Goal: Book appointment/travel/reservation

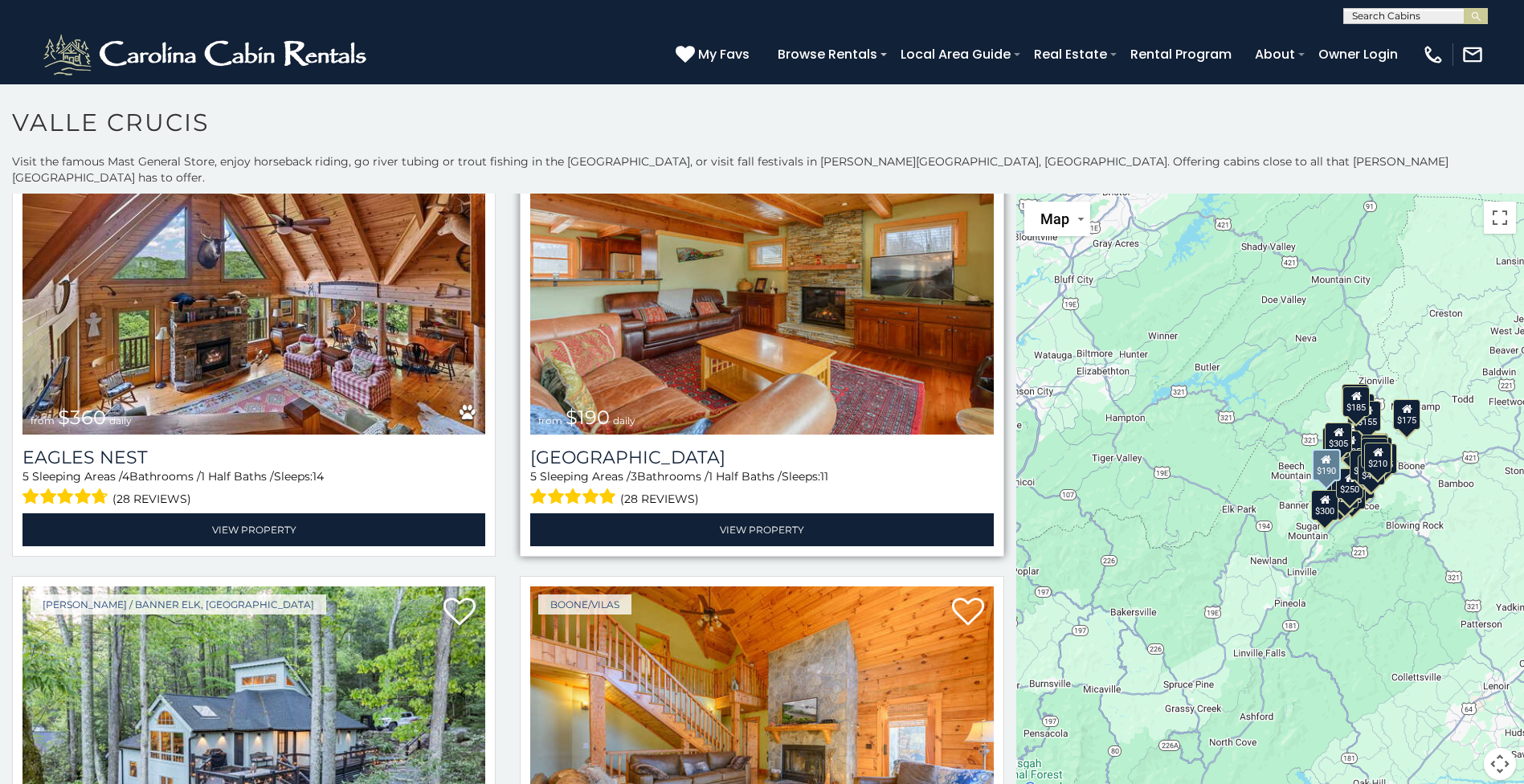
scroll to position [2892, 0]
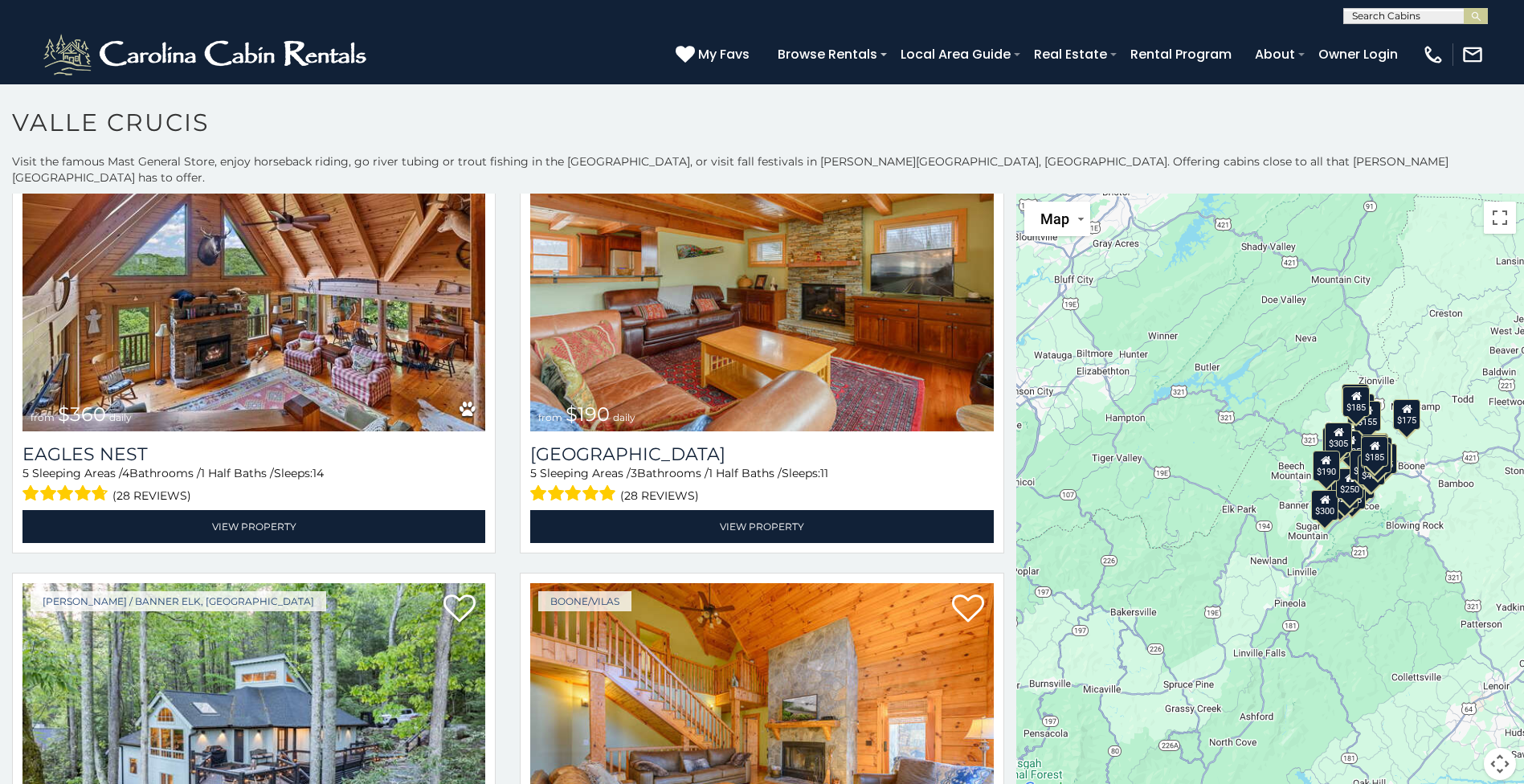
click at [1417, 13] on input "text" at bounding box center [1414, 20] width 141 height 16
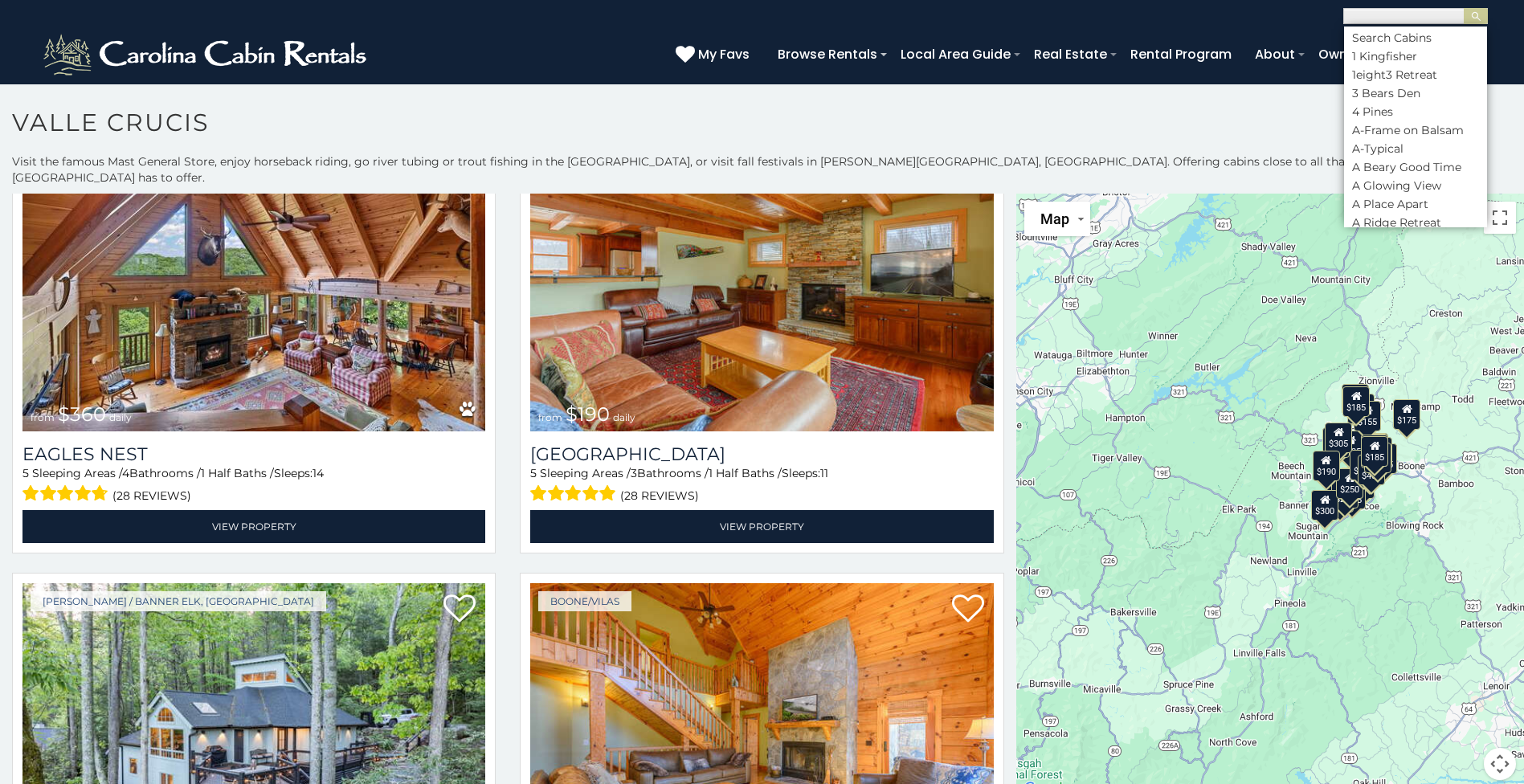
paste input "**********"
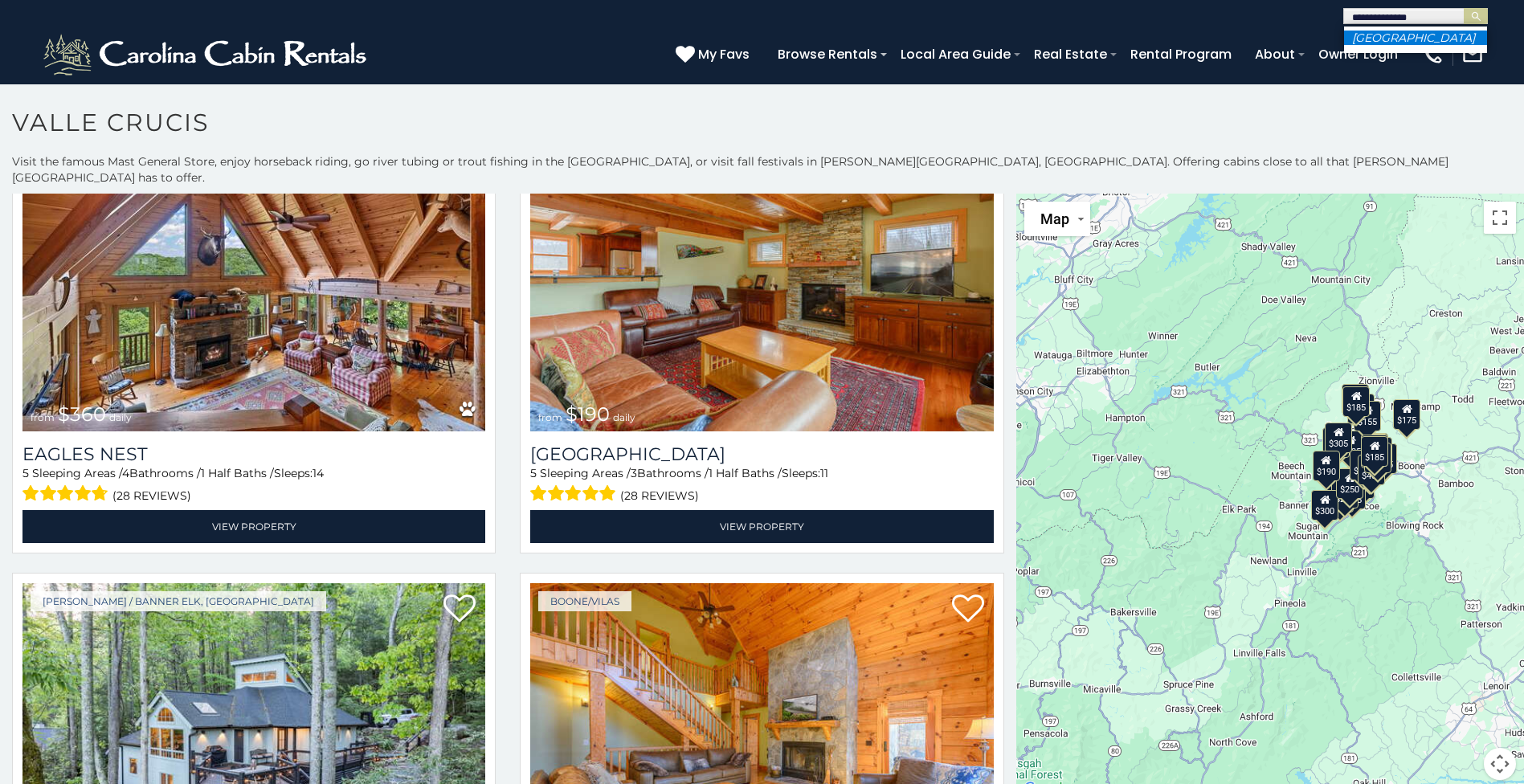
type input "**********"
click at [1438, 38] on li "[GEOGRAPHIC_DATA]" at bounding box center [1414, 38] width 143 height 14
click at [1477, 13] on img "submit" at bounding box center [1476, 16] width 12 height 12
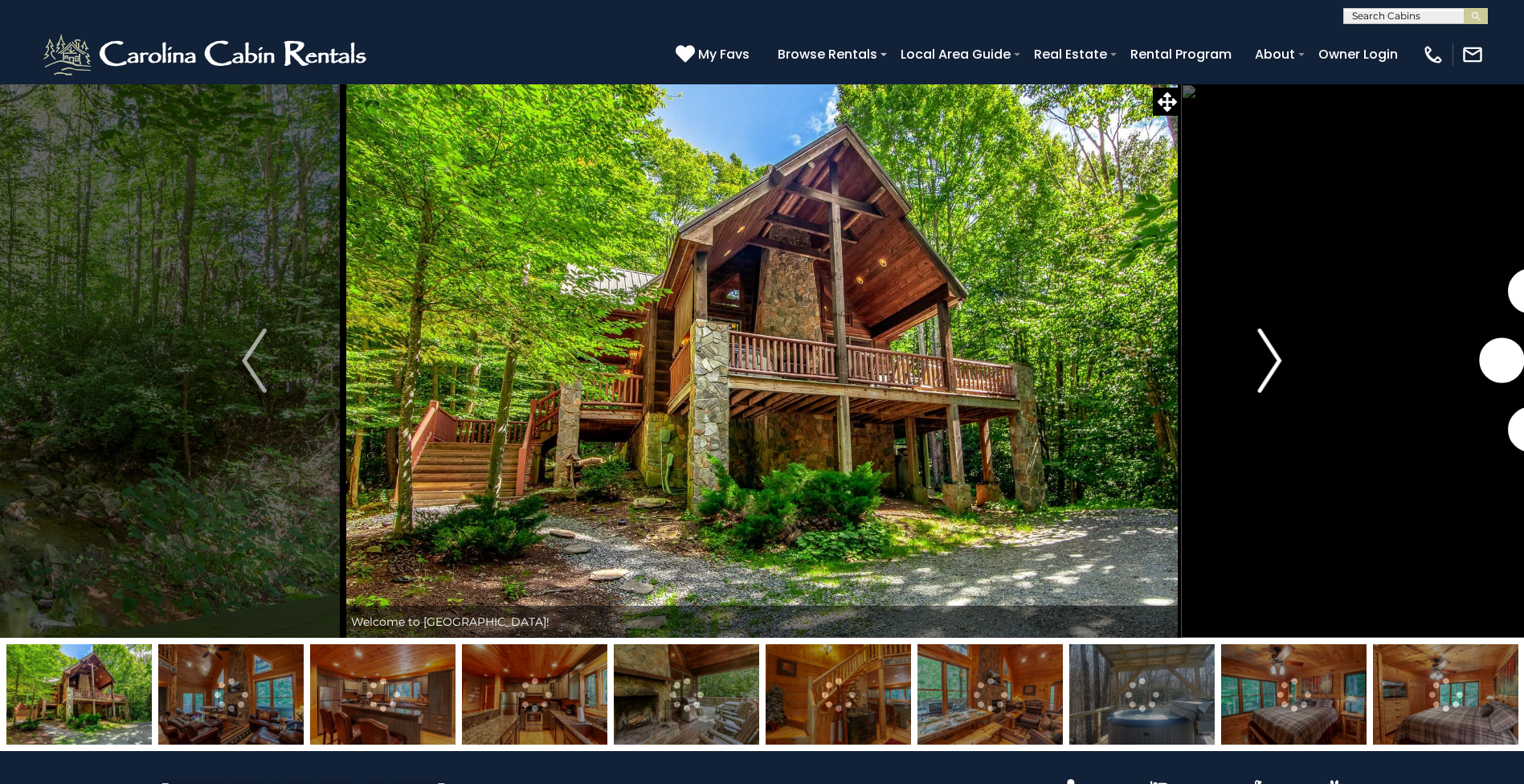
click at [1267, 366] on img "Next" at bounding box center [1269, 361] width 24 height 65
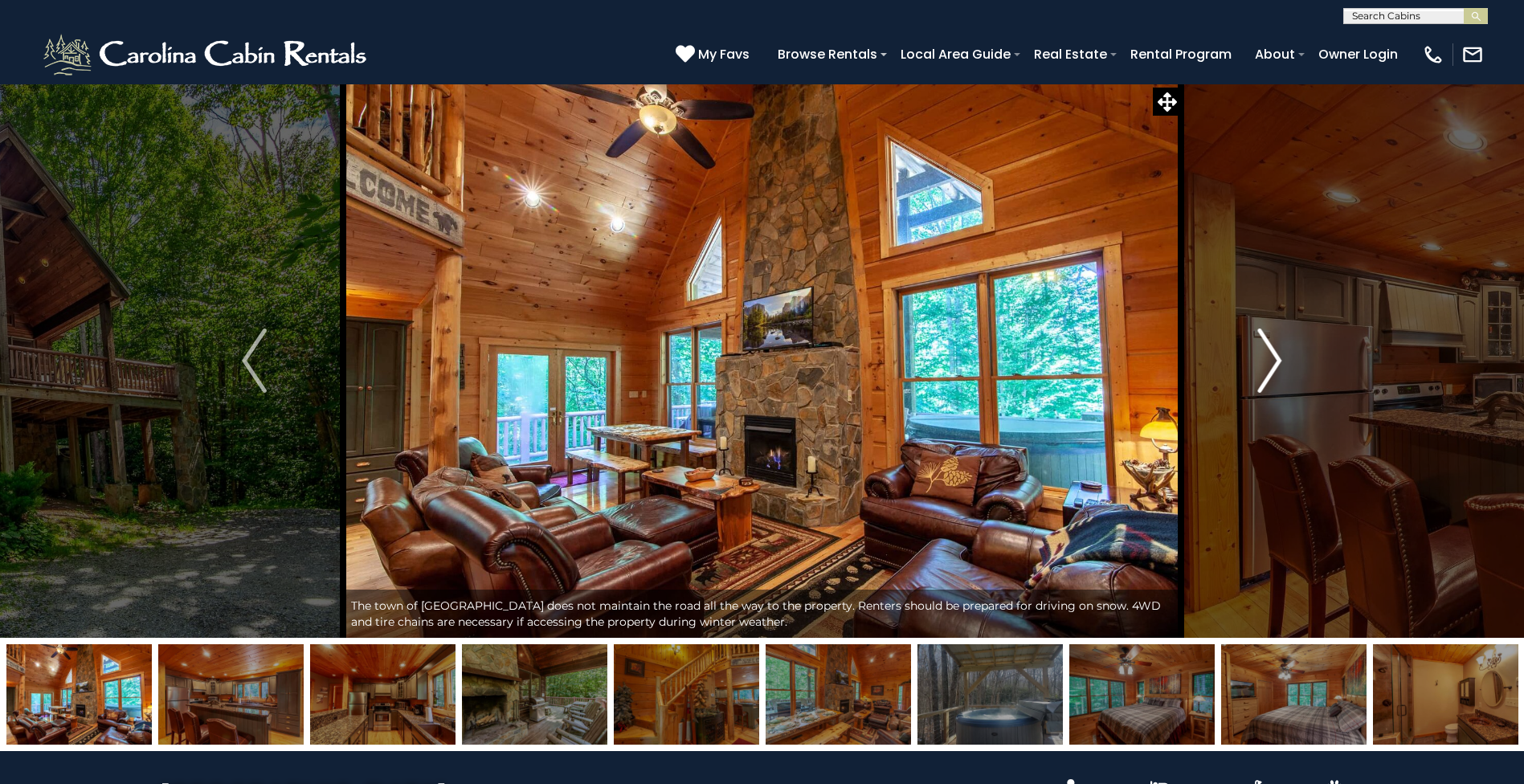
click at [1273, 364] on img "Next" at bounding box center [1269, 361] width 24 height 65
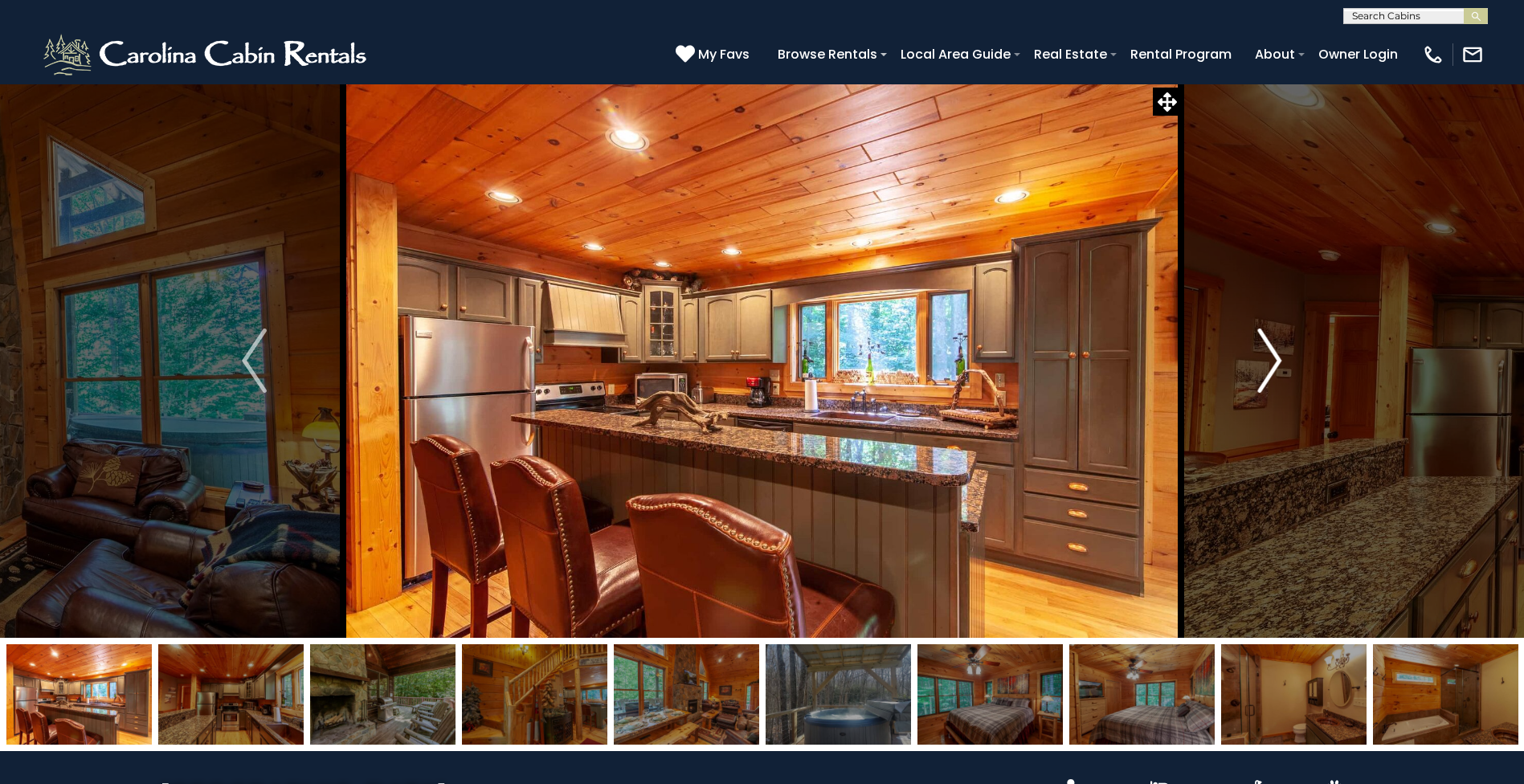
click at [1274, 365] on img "Next" at bounding box center [1269, 361] width 24 height 65
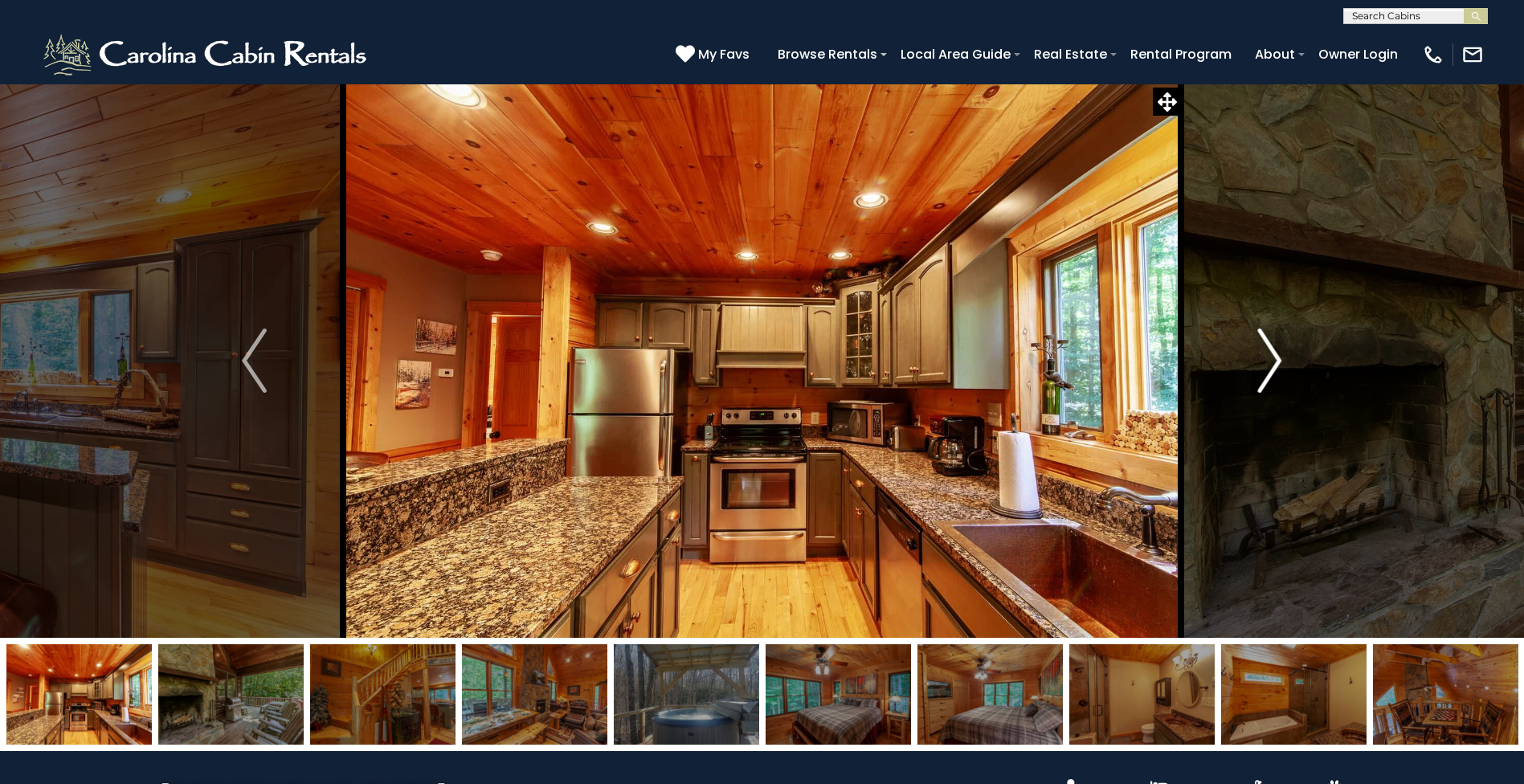
click at [1276, 366] on img "Next" at bounding box center [1269, 361] width 24 height 65
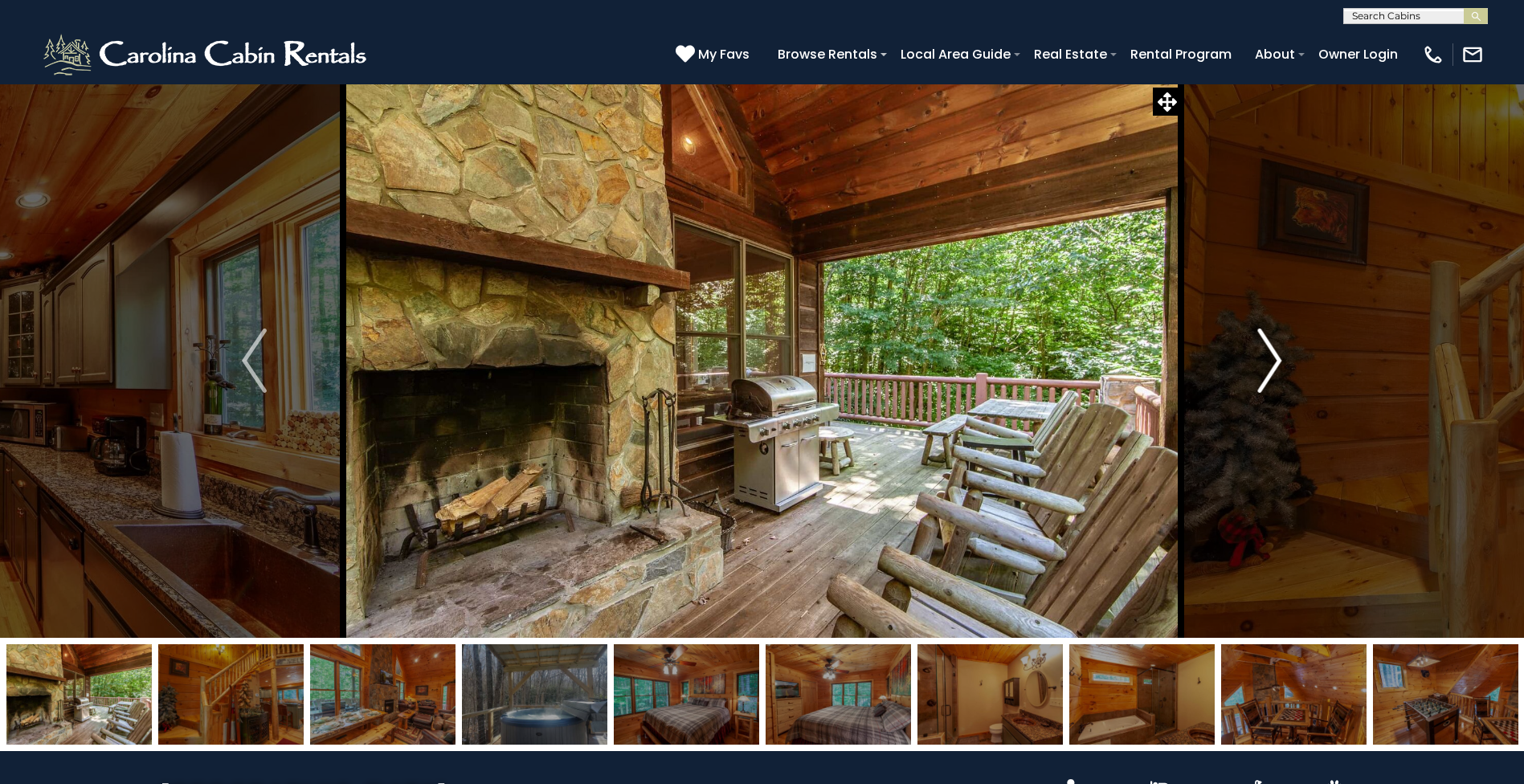
click at [1276, 366] on img "Next" at bounding box center [1269, 361] width 24 height 65
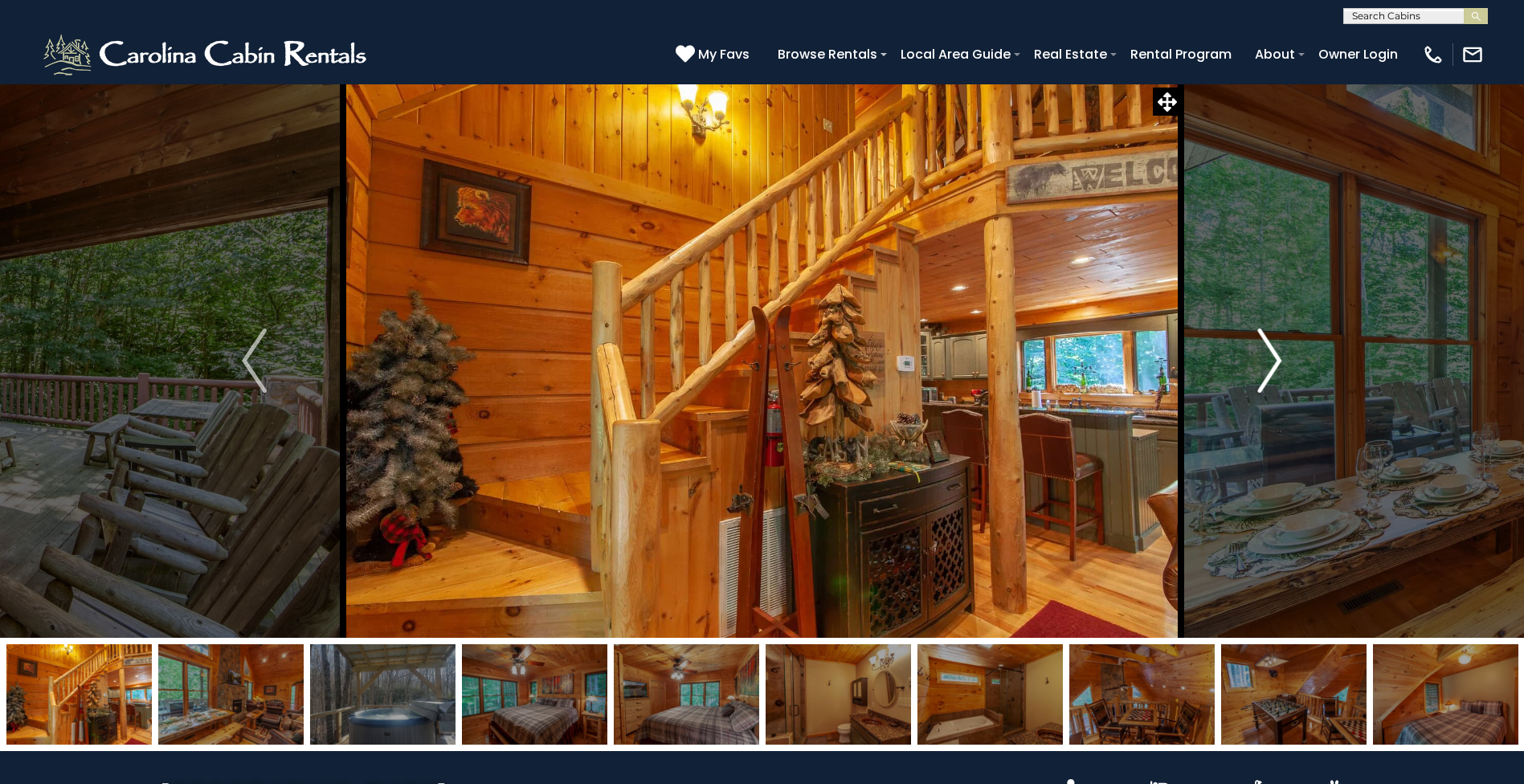
click at [1276, 366] on img "Next" at bounding box center [1269, 361] width 24 height 65
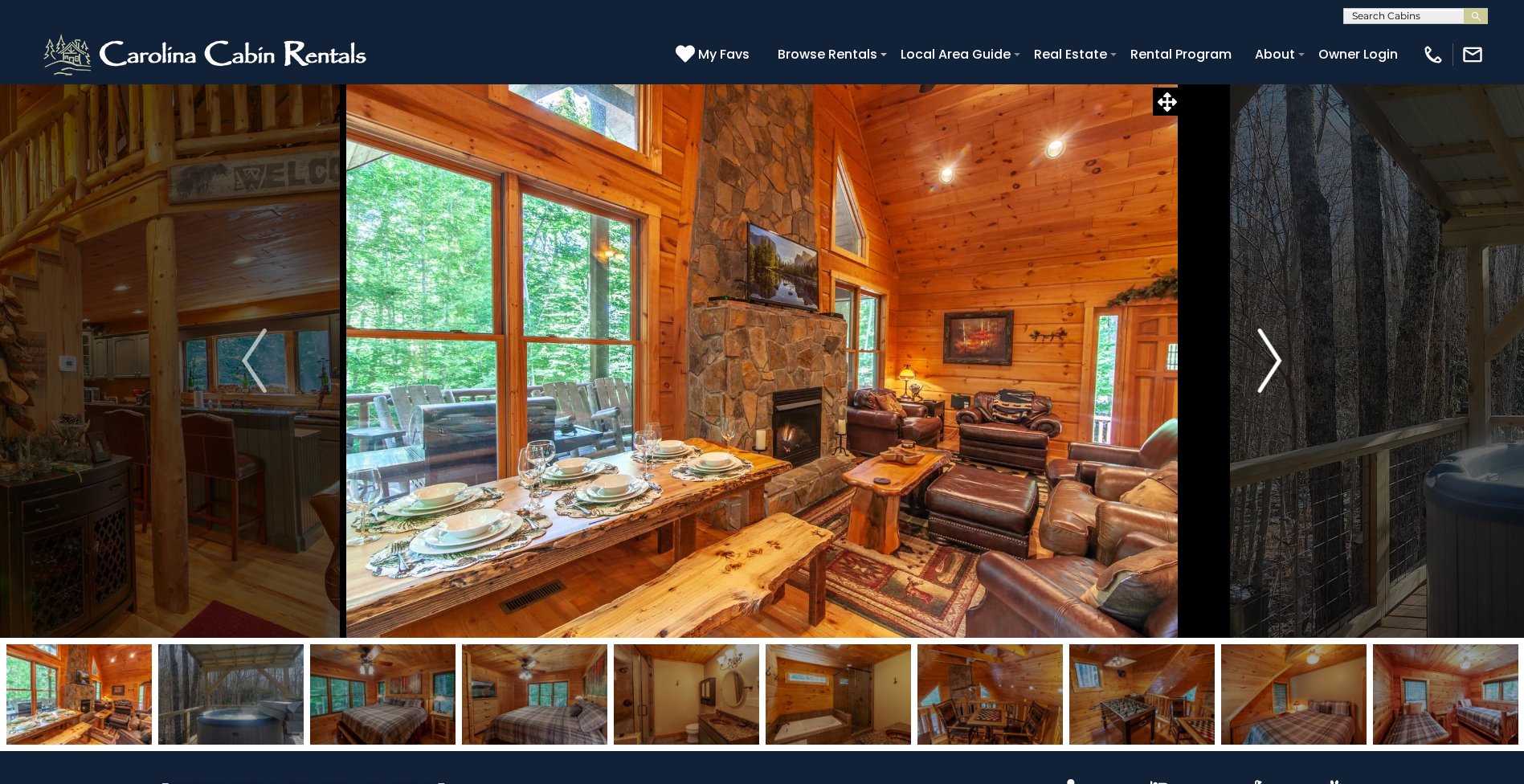
click at [1276, 366] on img "Next" at bounding box center [1269, 361] width 24 height 65
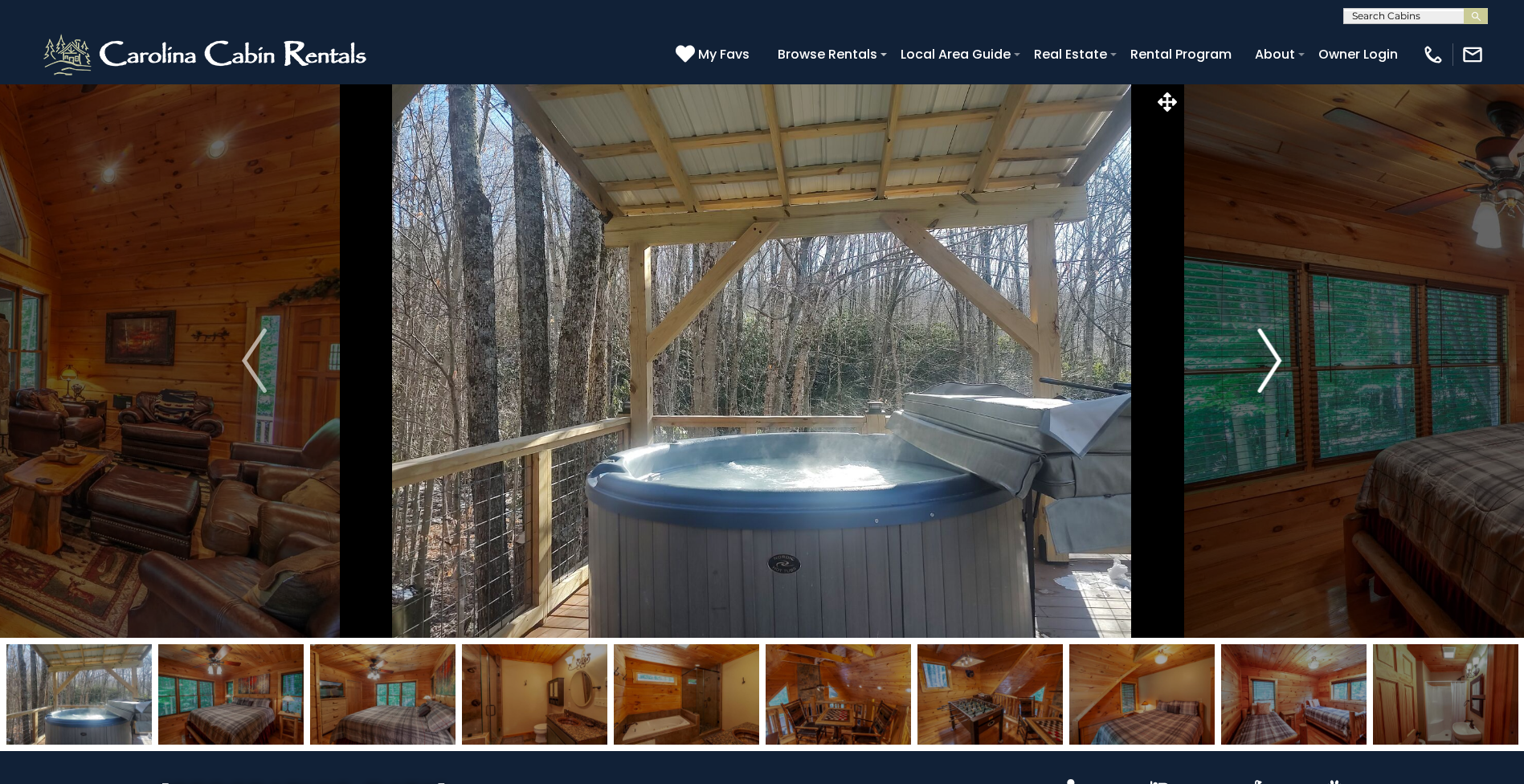
click at [1276, 366] on img "Next" at bounding box center [1269, 361] width 24 height 65
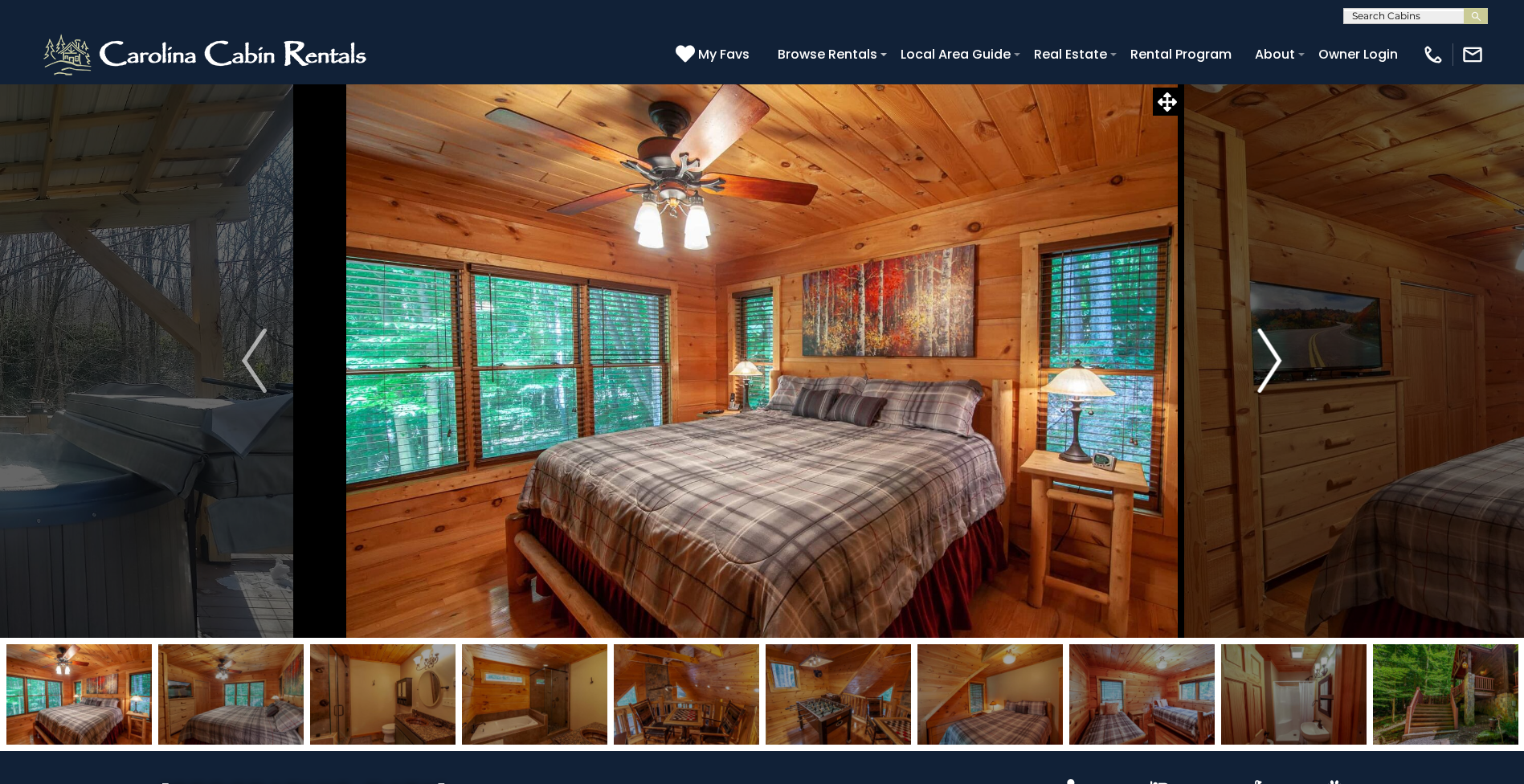
click at [1276, 366] on img "Next" at bounding box center [1269, 361] width 24 height 65
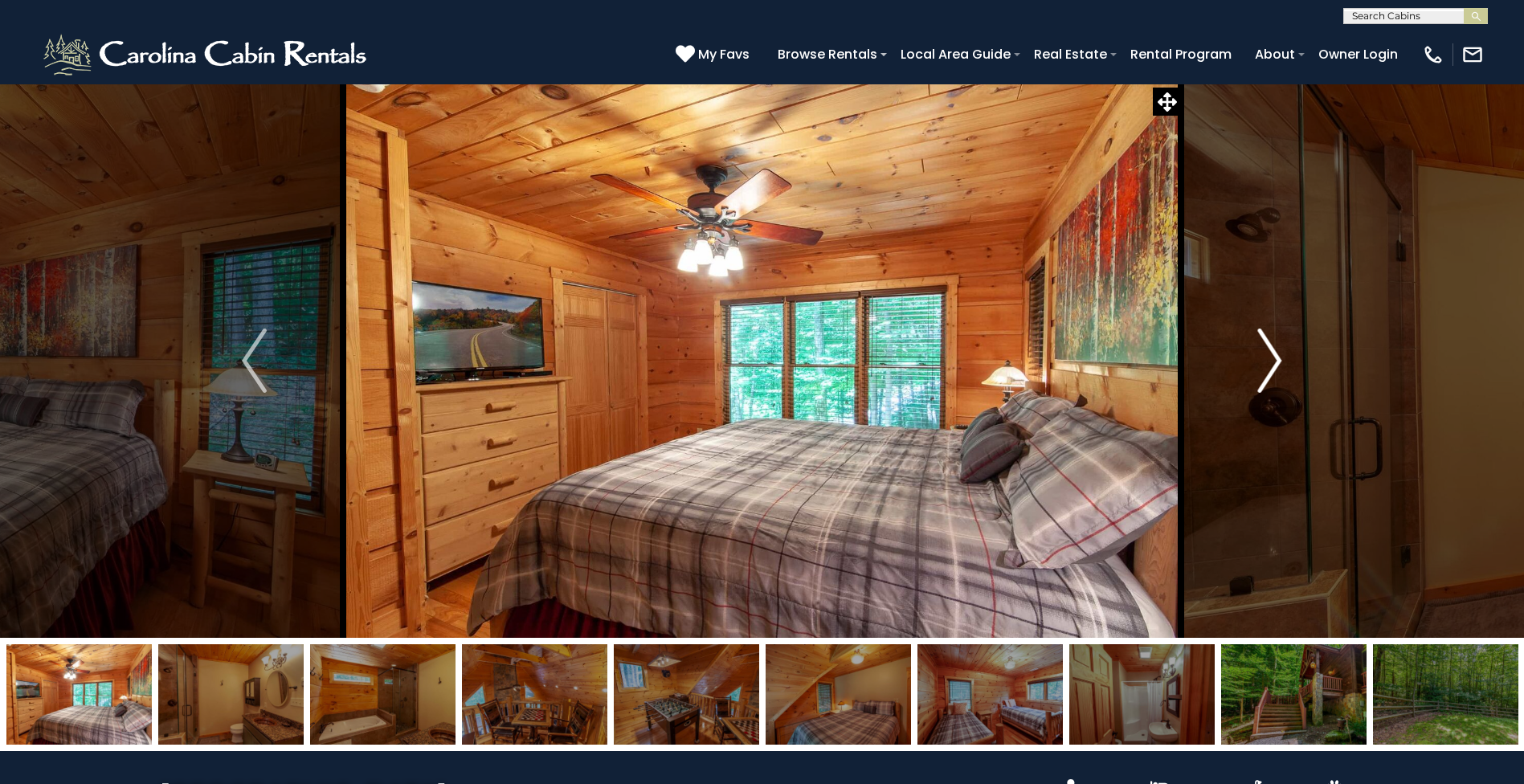
click at [1276, 366] on img "Next" at bounding box center [1269, 361] width 24 height 65
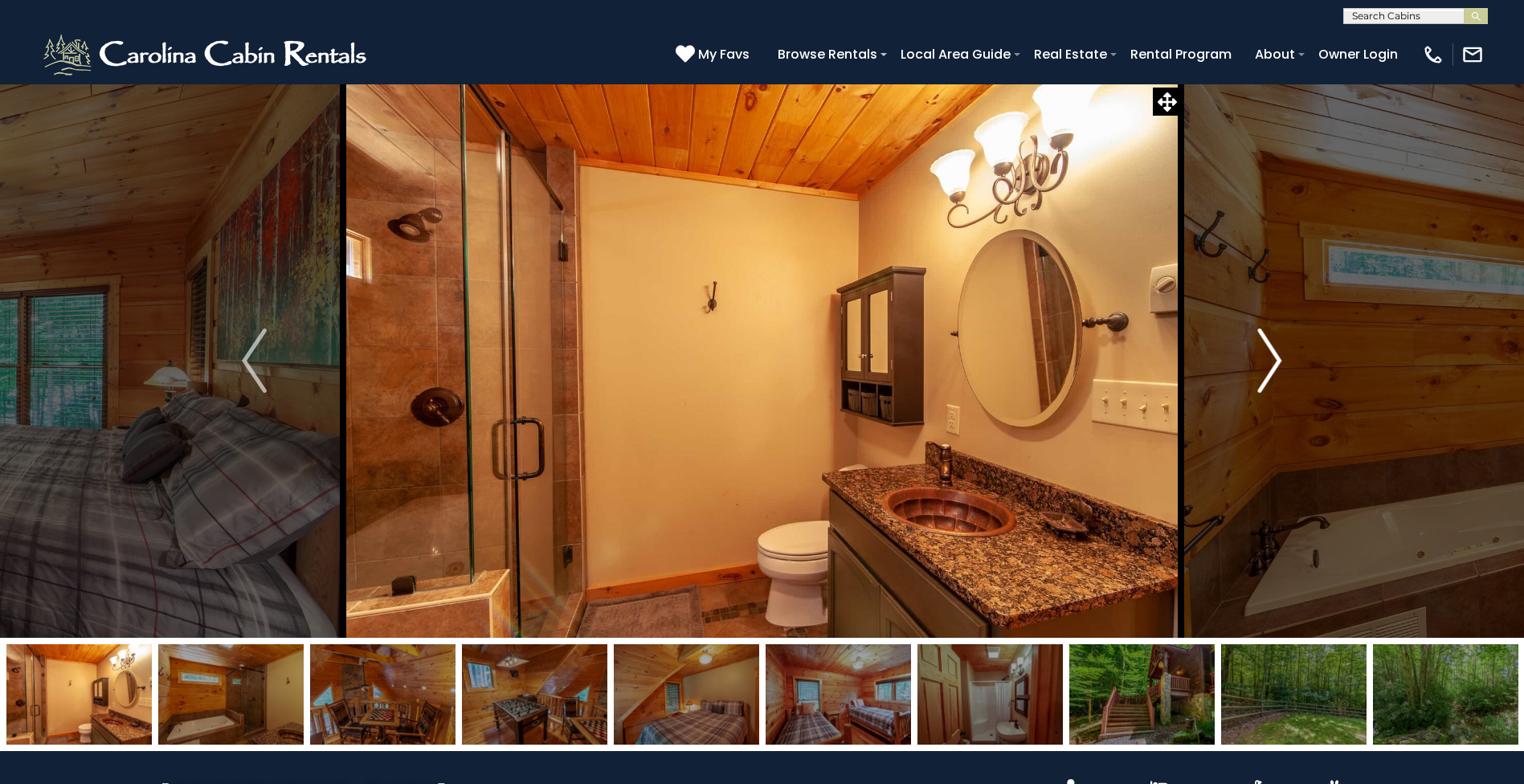
click at [1277, 367] on img "Next" at bounding box center [1269, 361] width 24 height 65
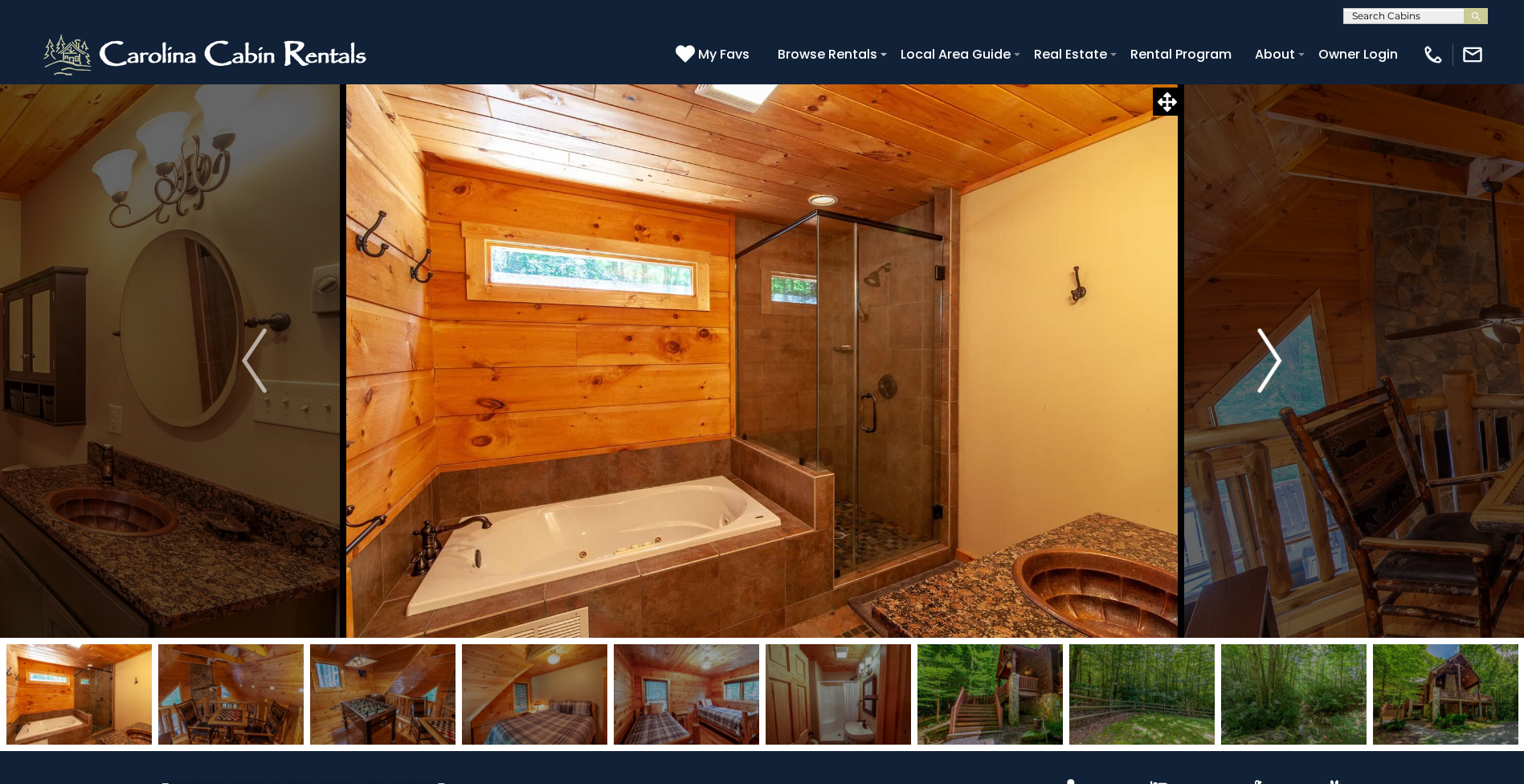
click at [1277, 367] on img "Next" at bounding box center [1269, 361] width 24 height 65
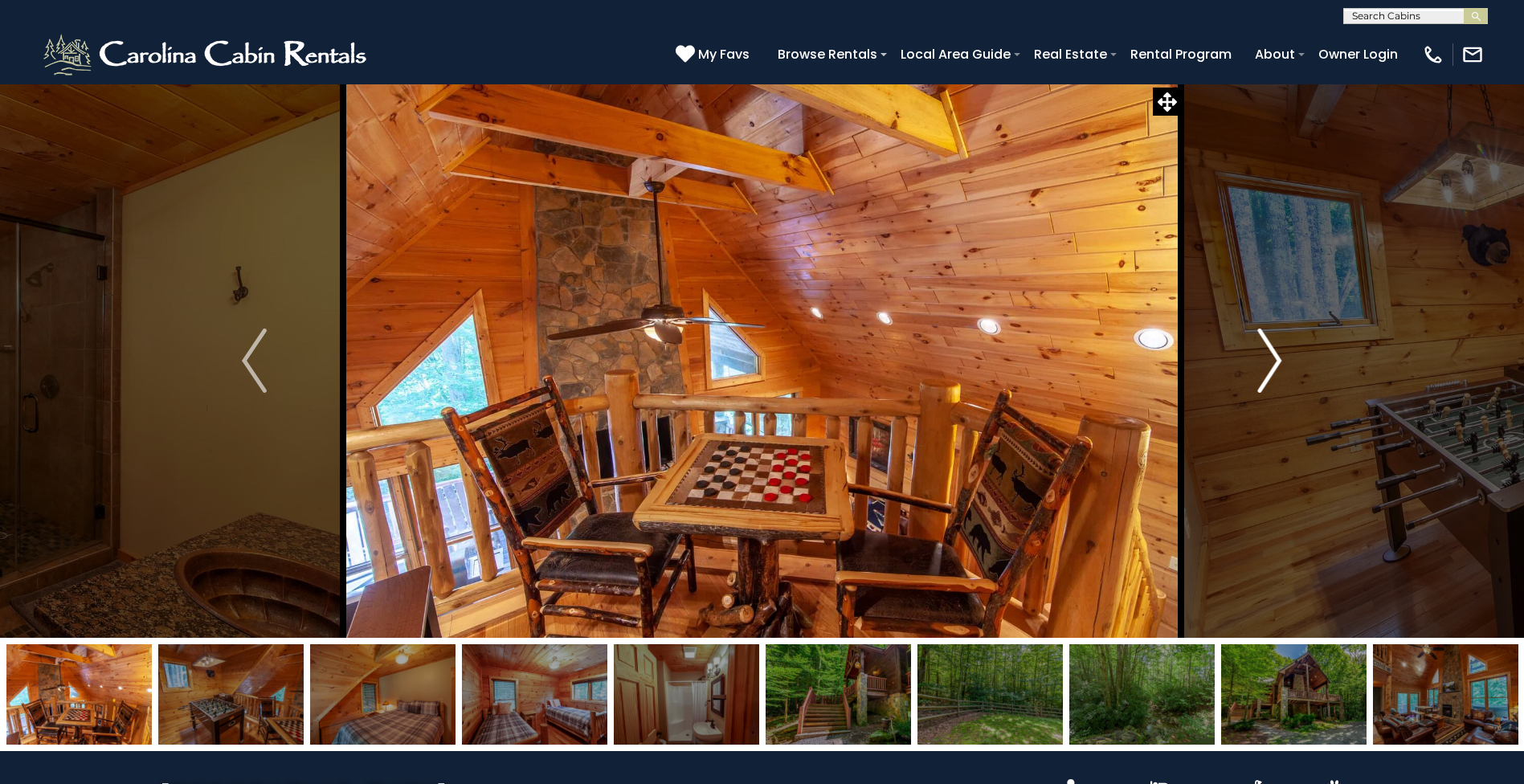
click at [1277, 367] on img "Next" at bounding box center [1269, 361] width 24 height 65
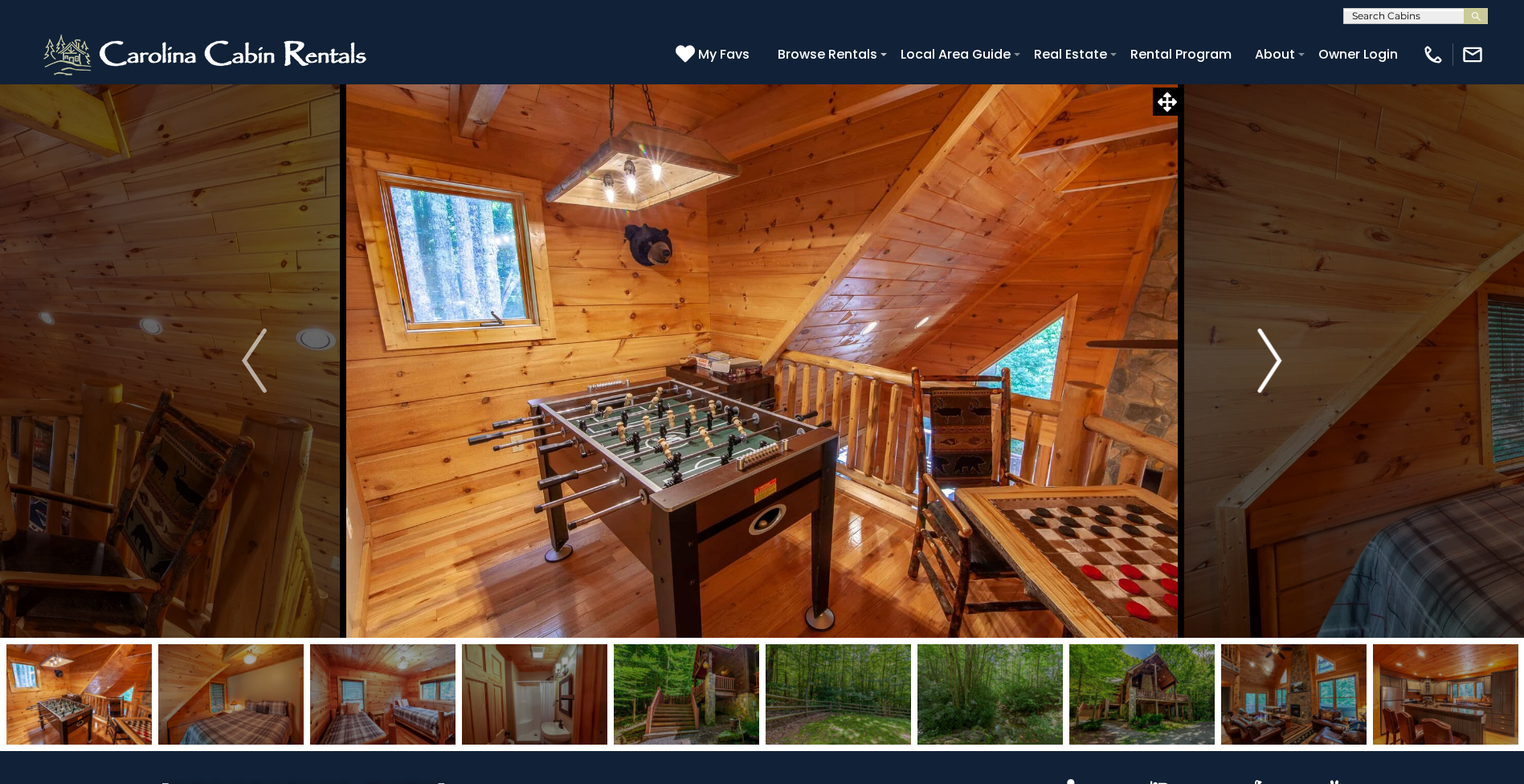
click at [1277, 367] on img "Next" at bounding box center [1269, 361] width 24 height 65
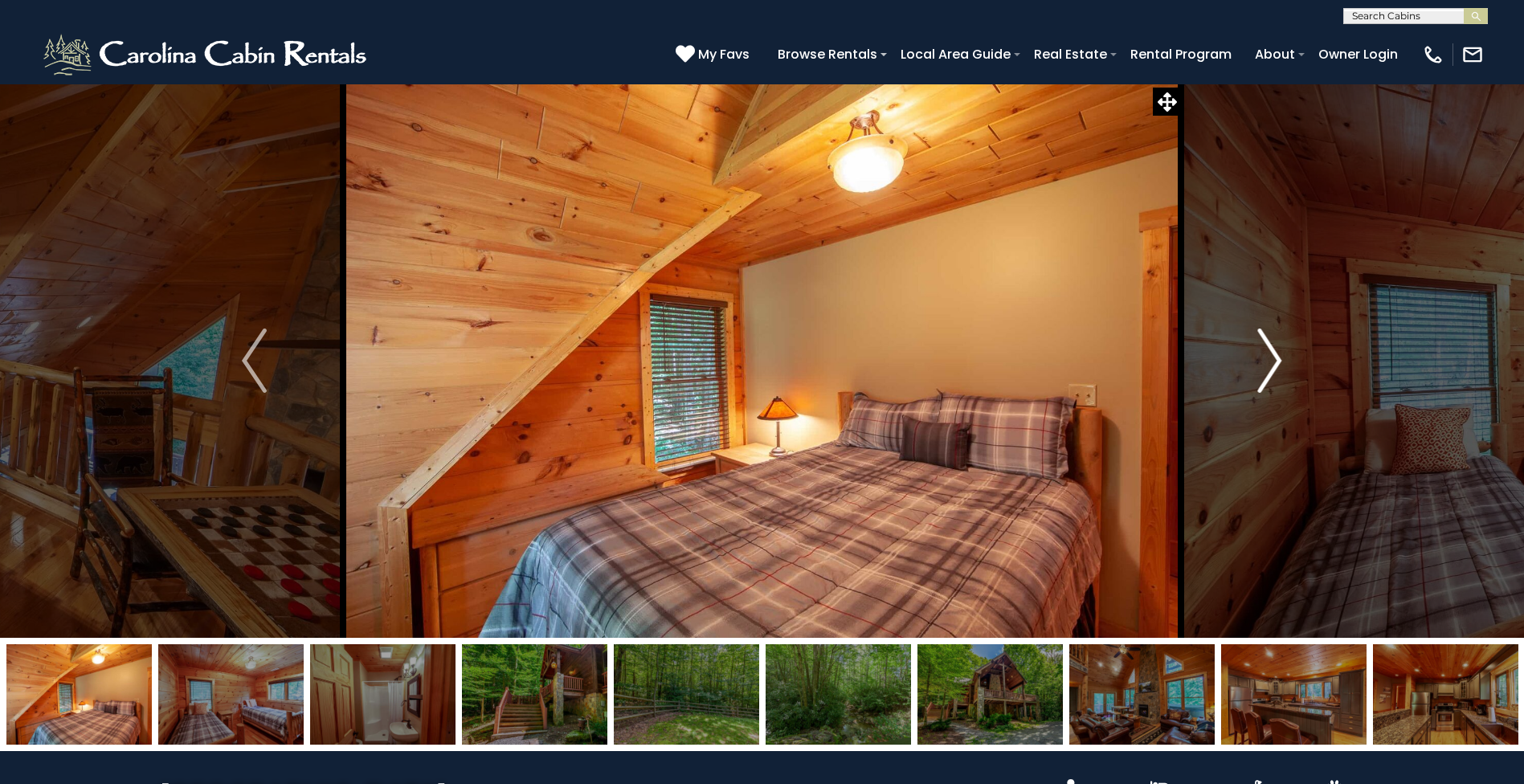
click at [1277, 367] on img "Next" at bounding box center [1269, 361] width 24 height 65
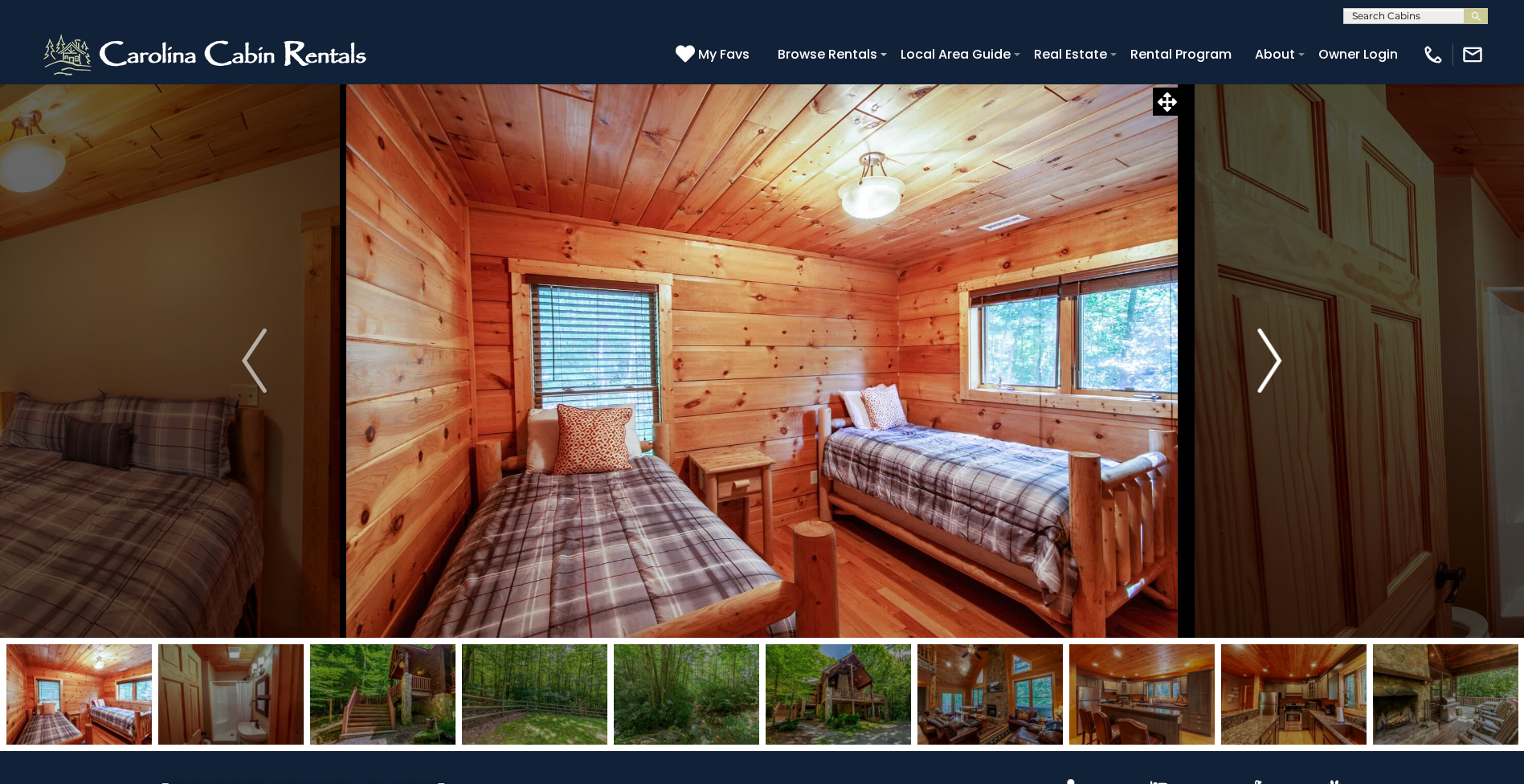
click at [1277, 367] on img "Next" at bounding box center [1269, 361] width 24 height 65
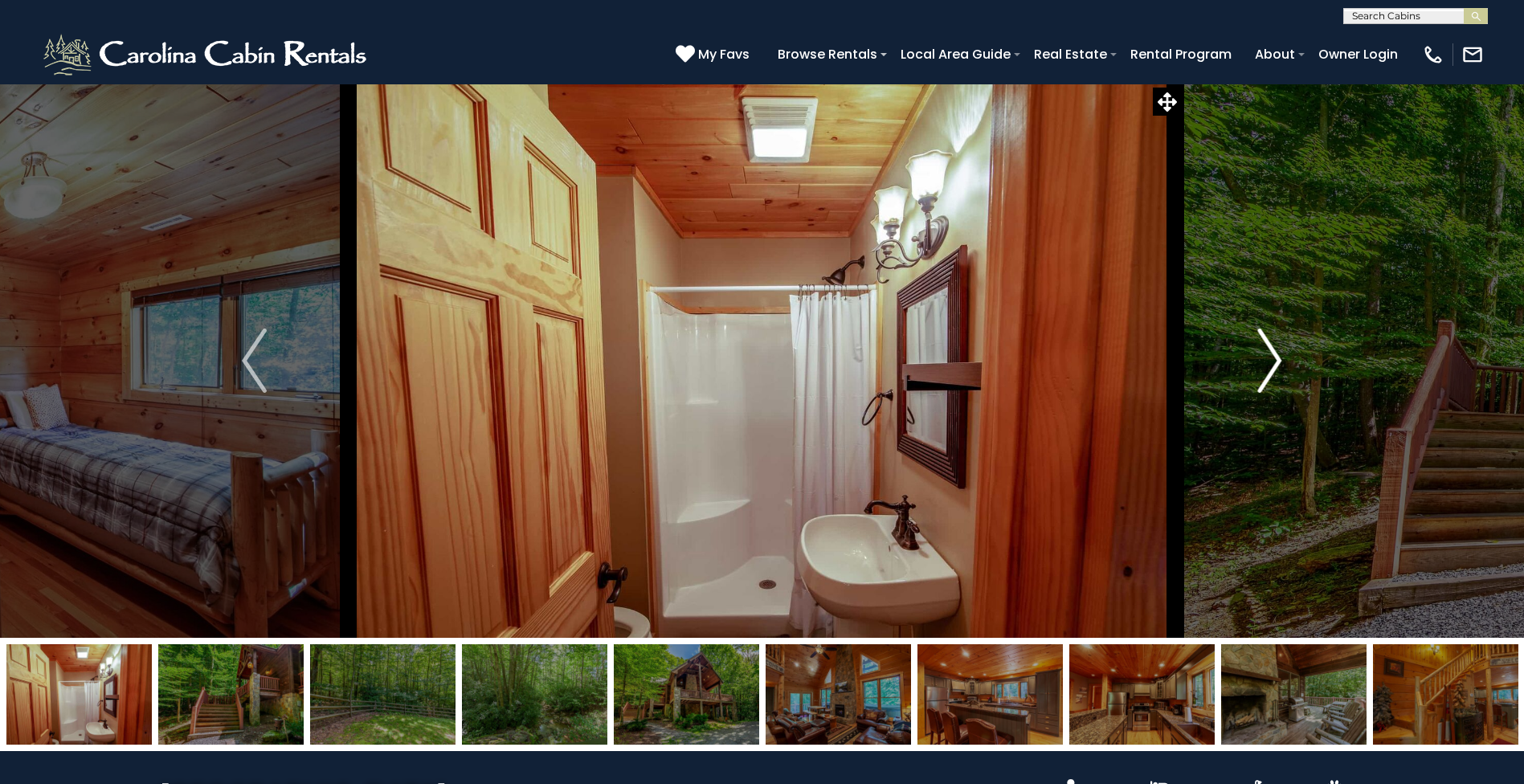
click at [1277, 367] on img "Next" at bounding box center [1269, 361] width 24 height 65
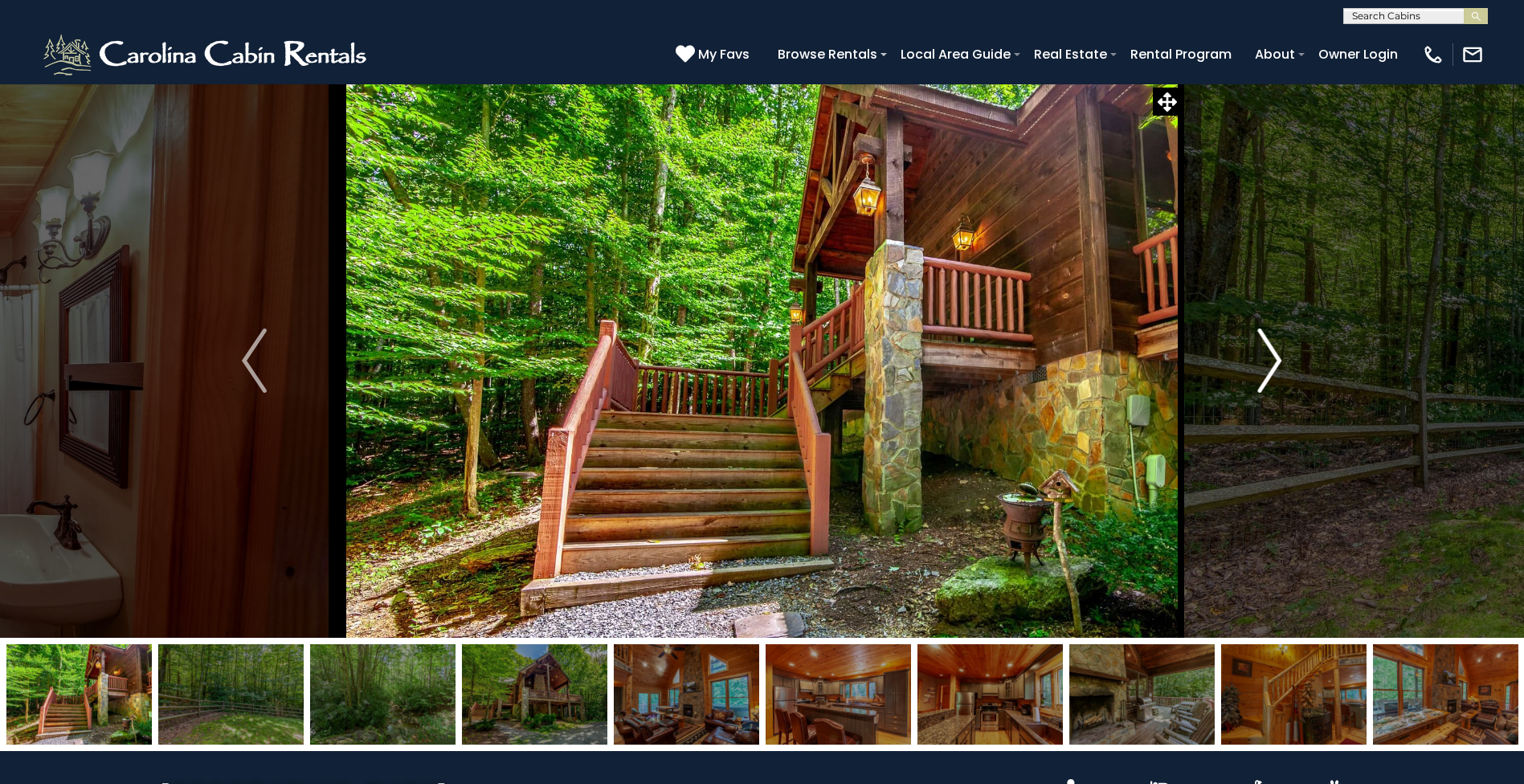
click at [1277, 367] on img "Next" at bounding box center [1269, 361] width 24 height 65
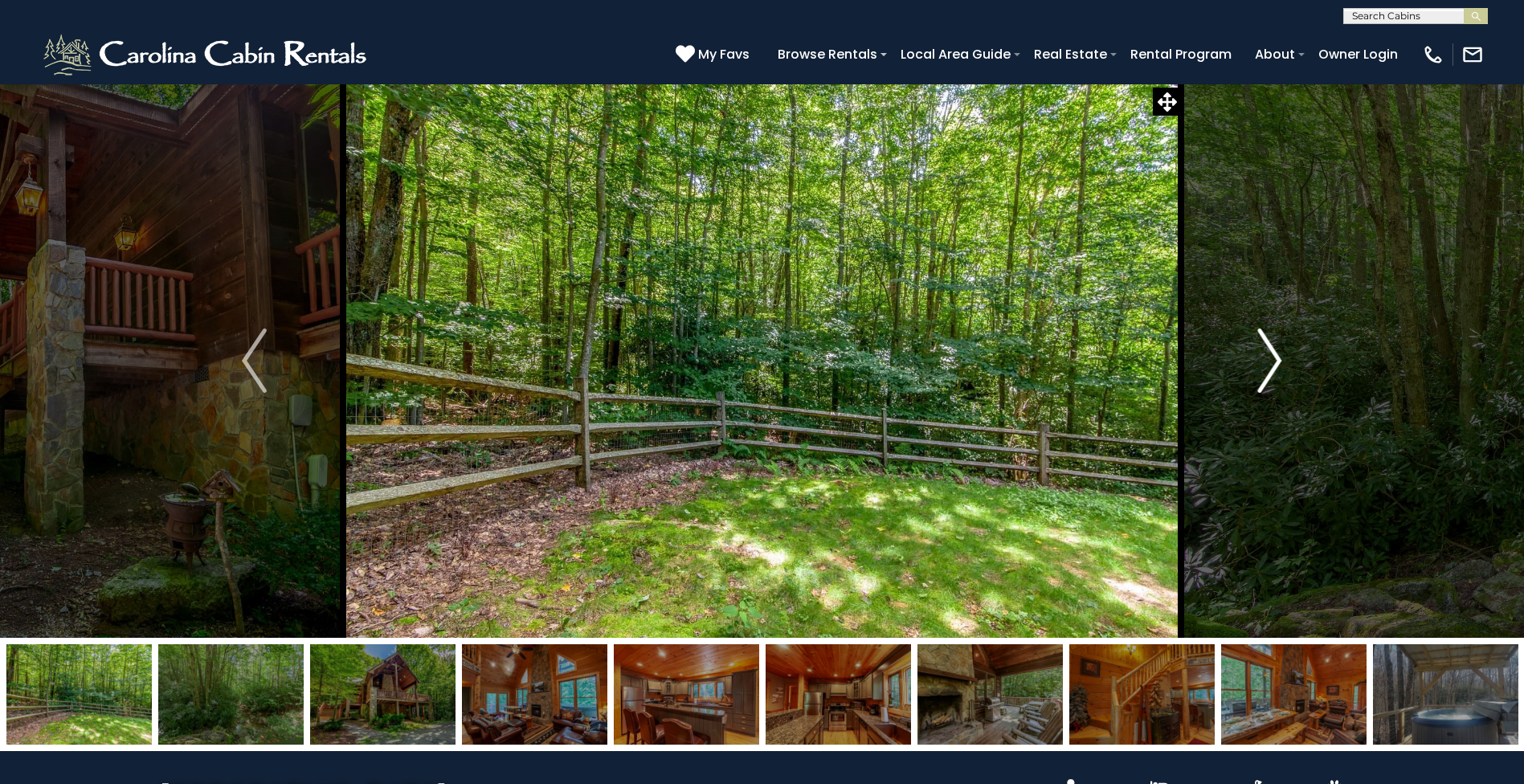
click at [1277, 367] on img "Next" at bounding box center [1269, 361] width 24 height 65
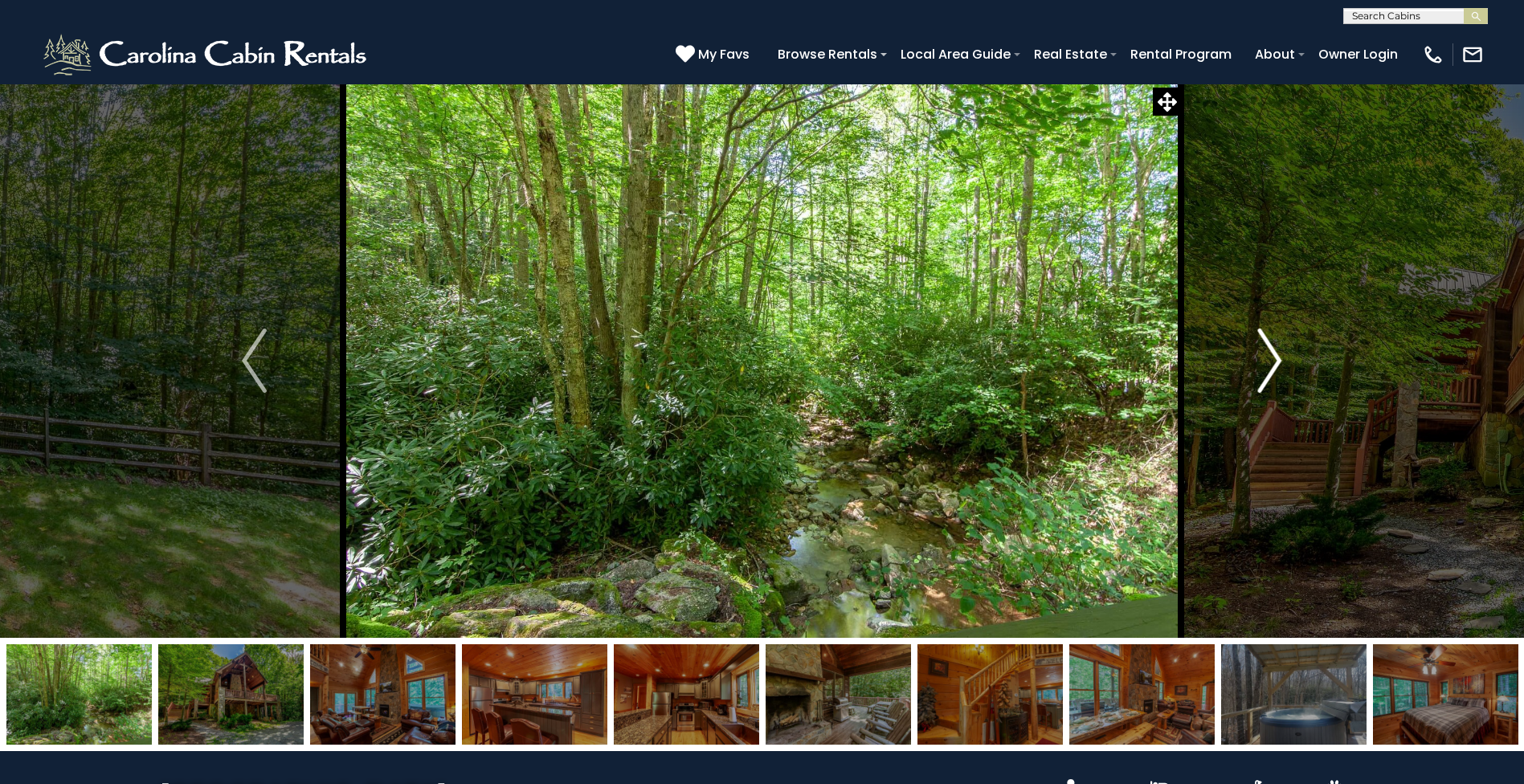
click at [1277, 367] on img "Next" at bounding box center [1269, 361] width 24 height 65
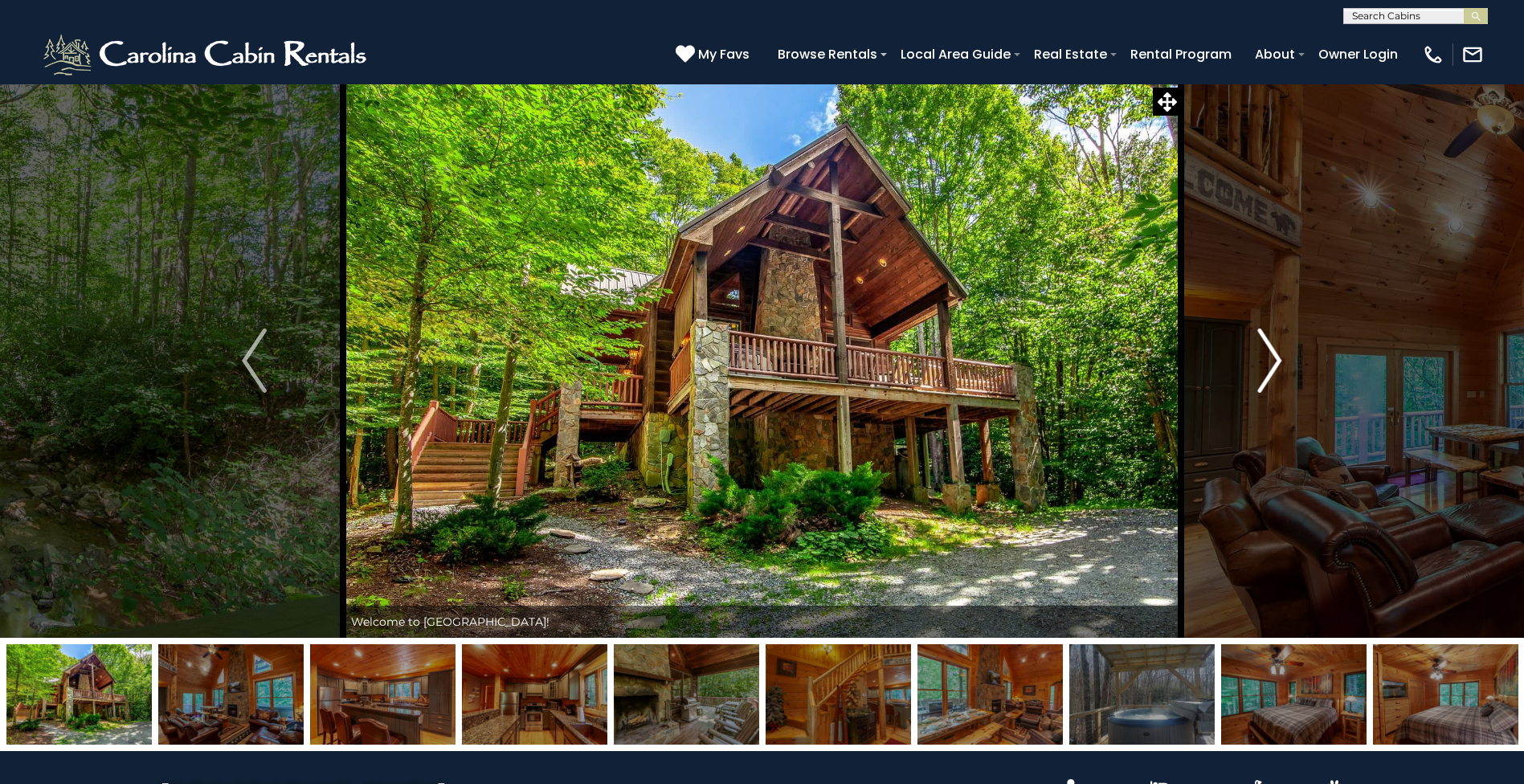
click at [1277, 367] on img "Next" at bounding box center [1269, 361] width 24 height 65
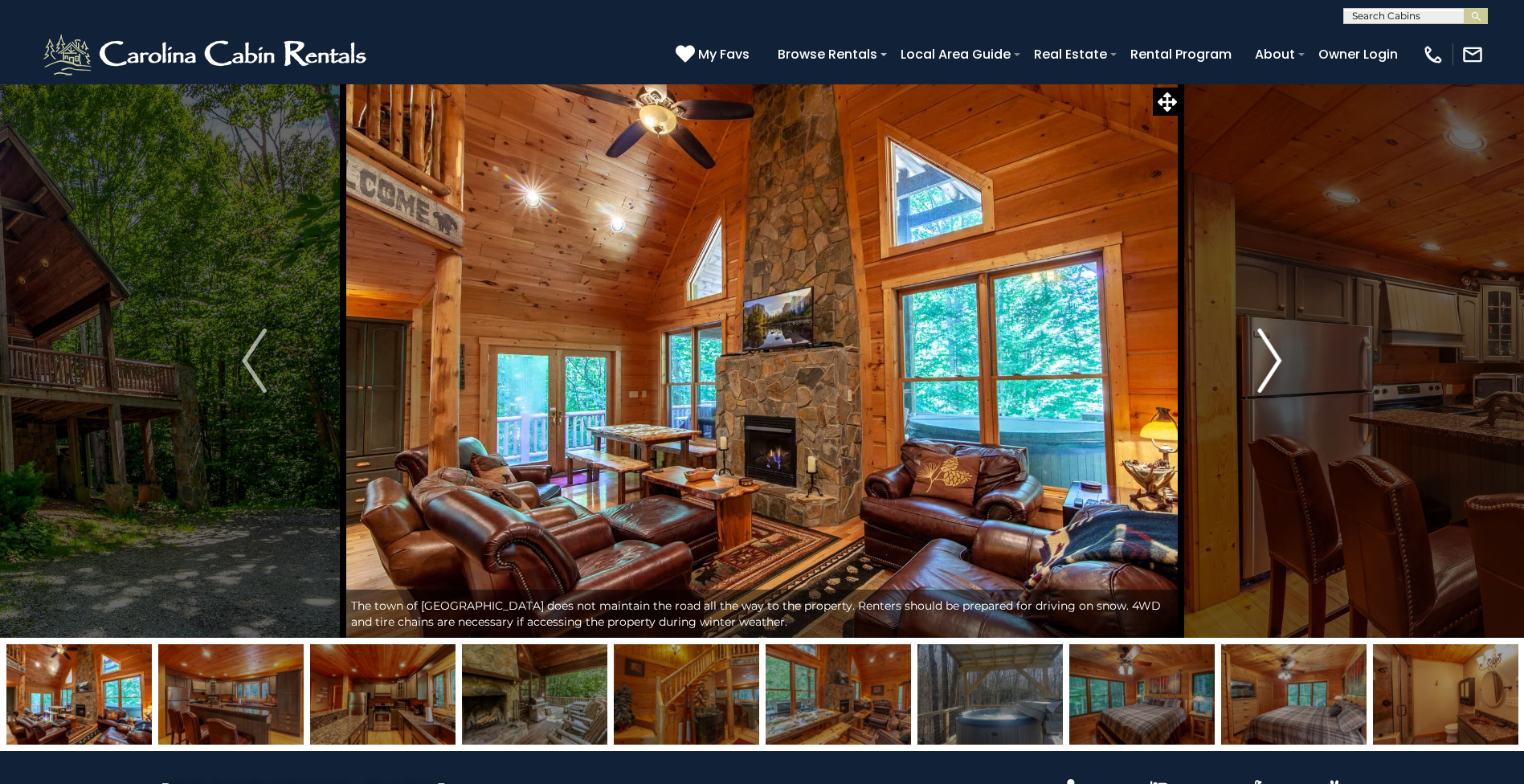
click at [1277, 367] on img "Next" at bounding box center [1269, 361] width 24 height 65
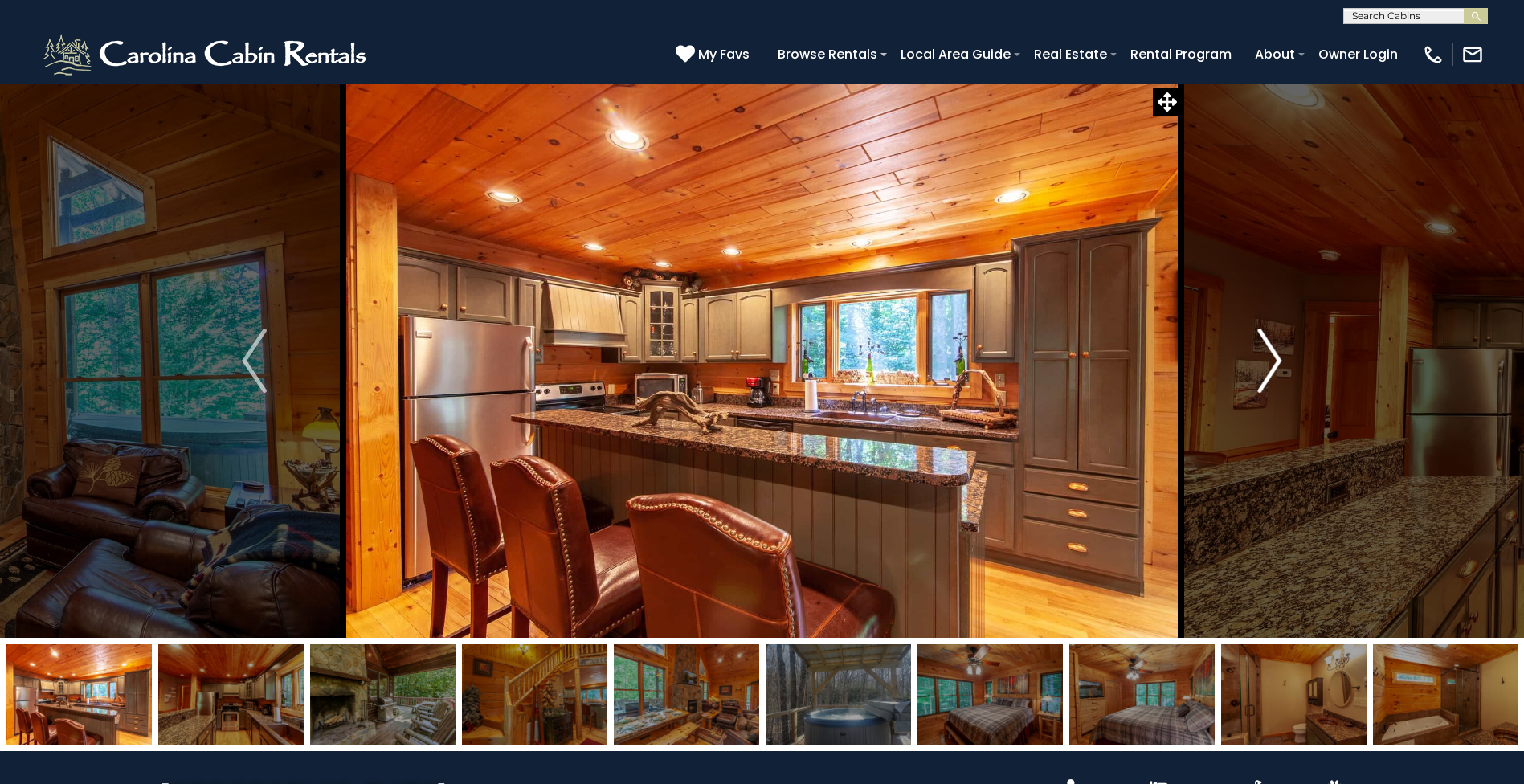
click at [1277, 367] on img "Next" at bounding box center [1269, 361] width 24 height 65
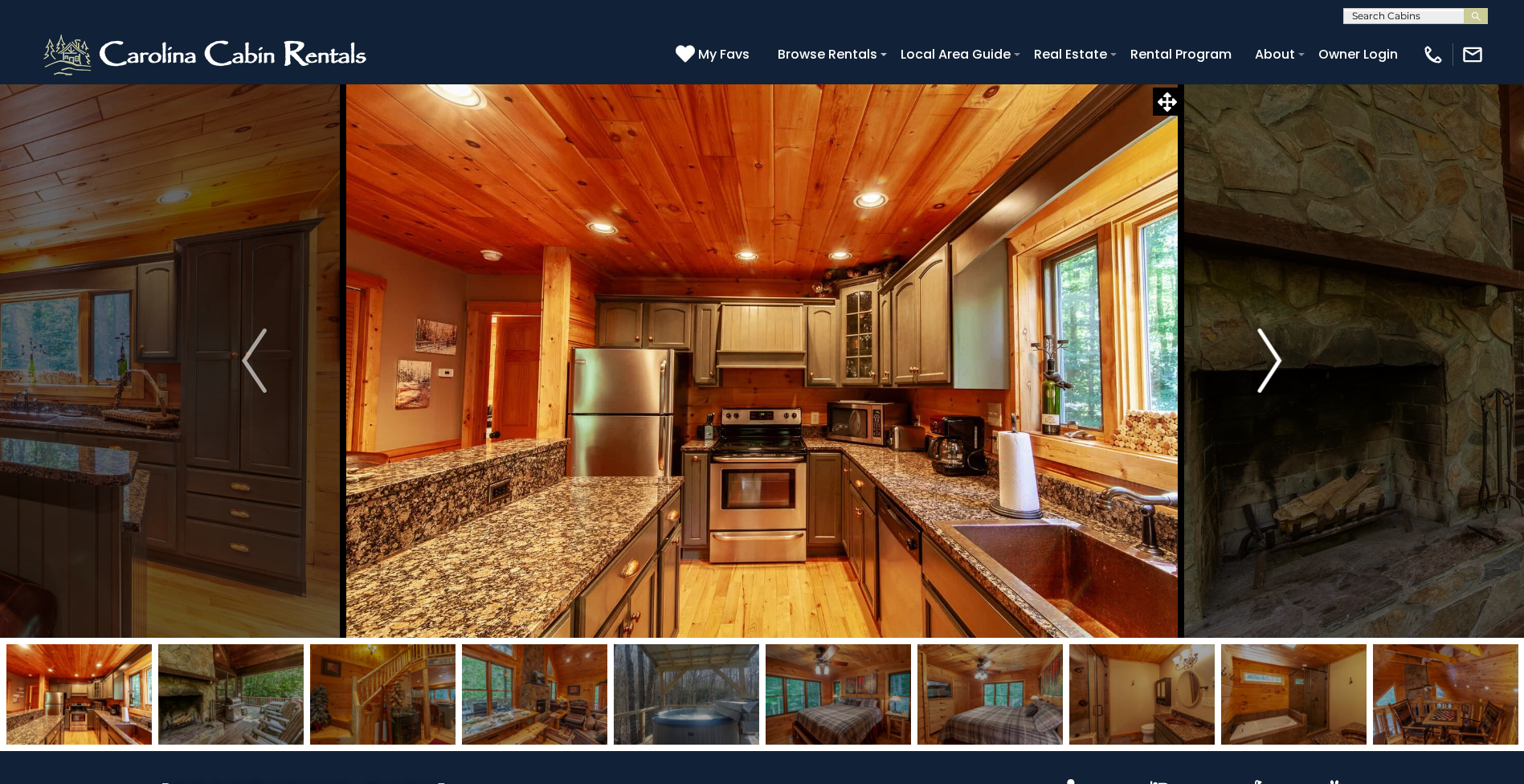
click at [1277, 367] on img "Next" at bounding box center [1269, 361] width 24 height 65
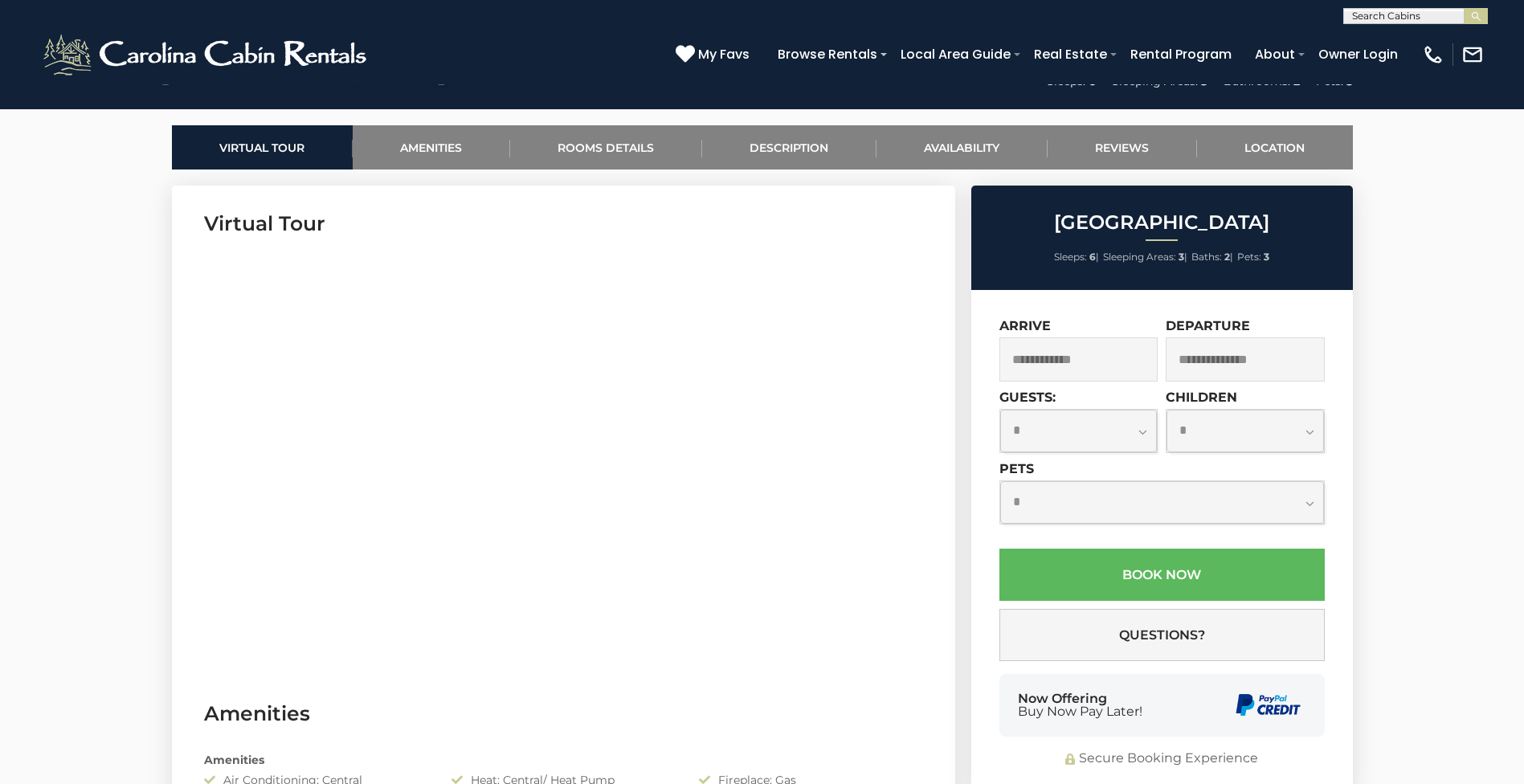
scroll to position [642, 0]
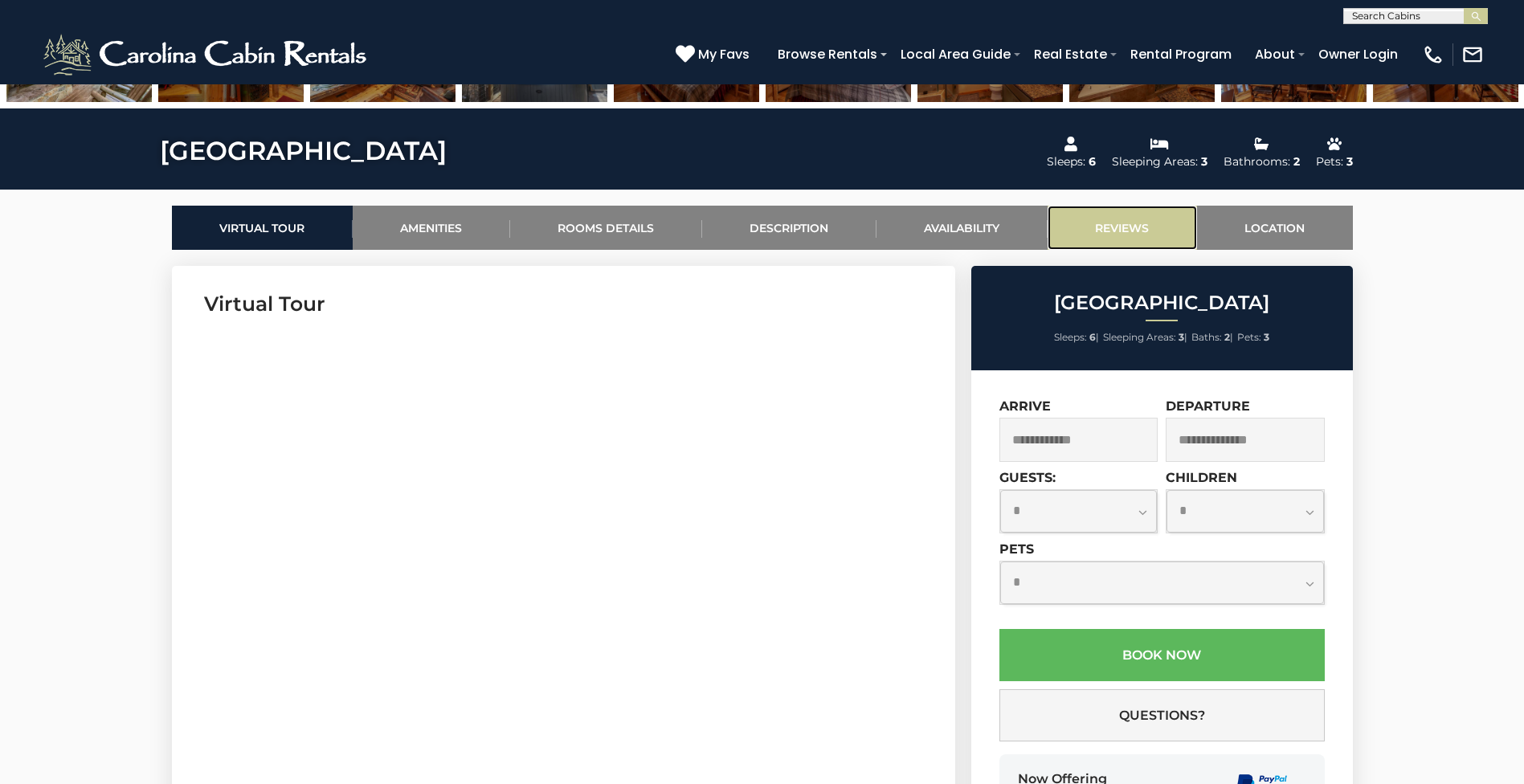
click at [1139, 220] on link "Reviews" at bounding box center [1122, 227] width 149 height 44
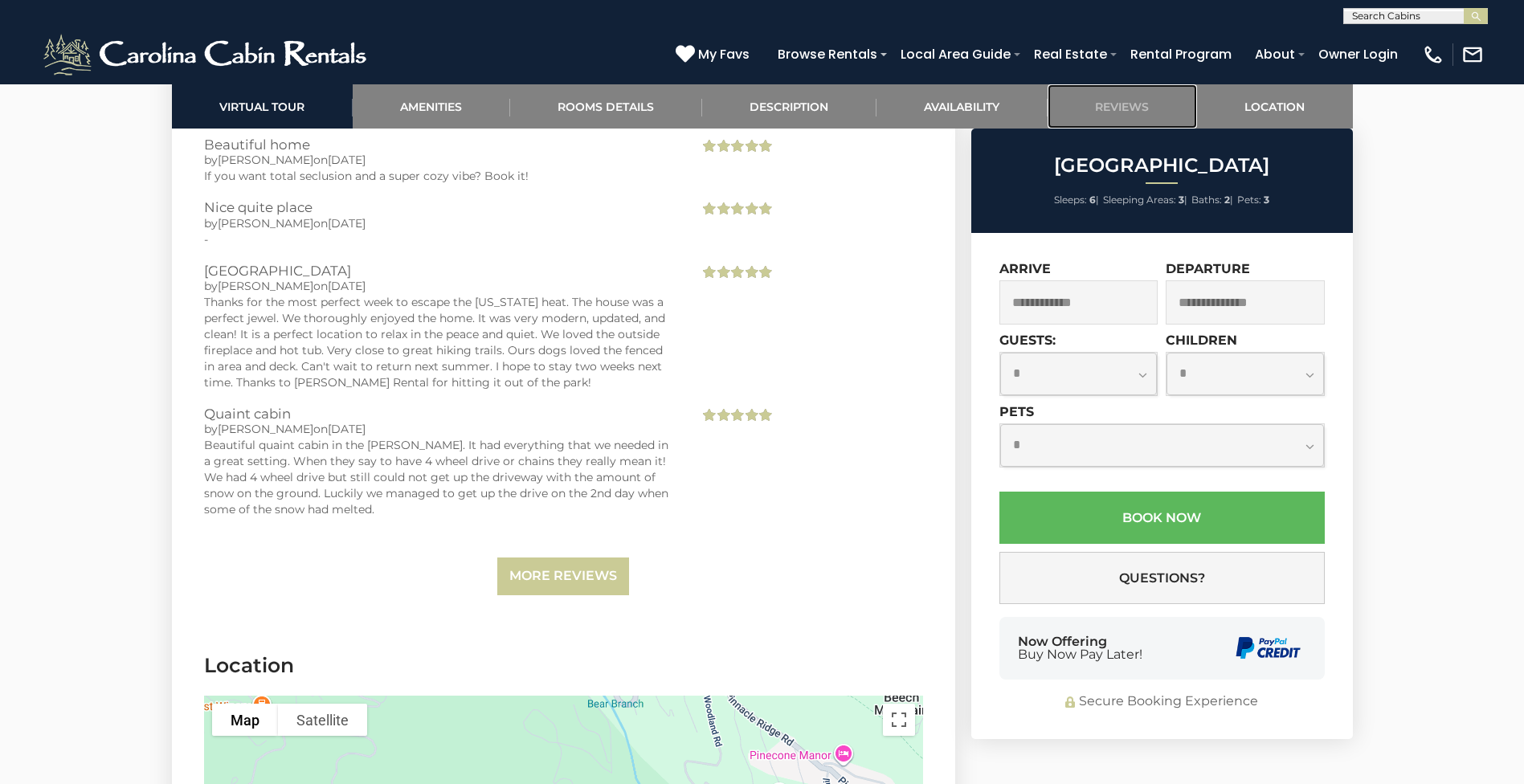
scroll to position [3535, 0]
